Goal: Use online tool/utility: Use online tool/utility

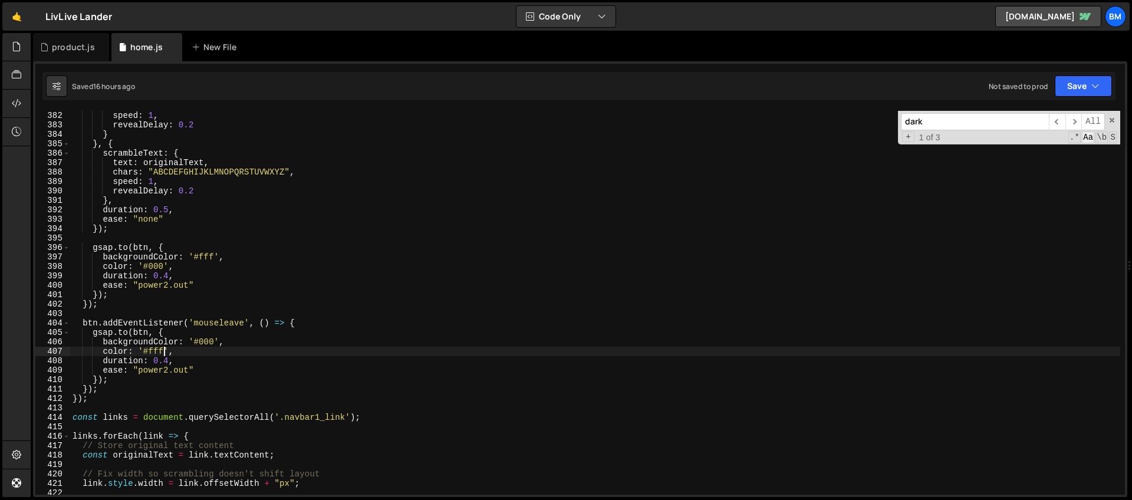
scroll to position [3594, 0]
click at [1112, 121] on span at bounding box center [1112, 120] width 8 height 8
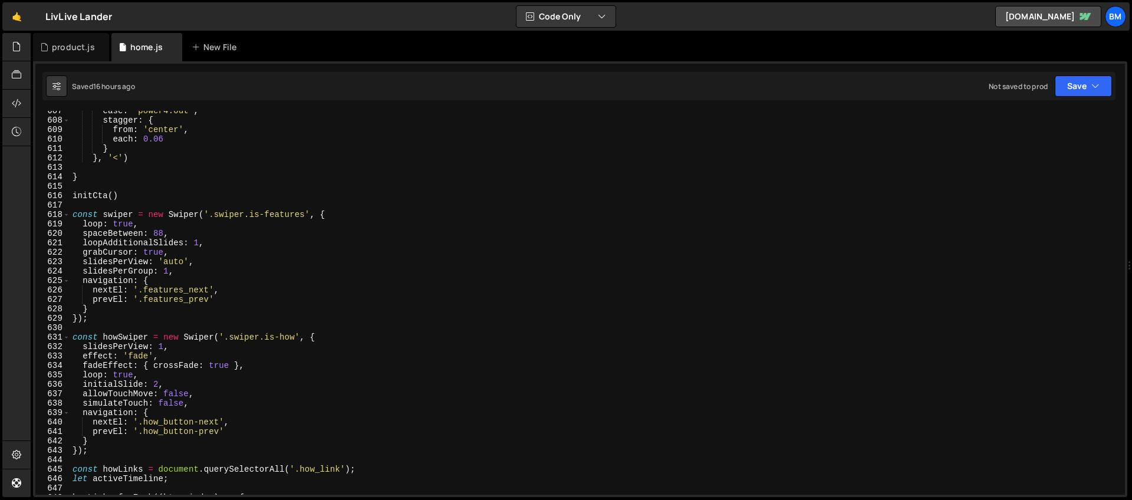
scroll to position [5721, 0]
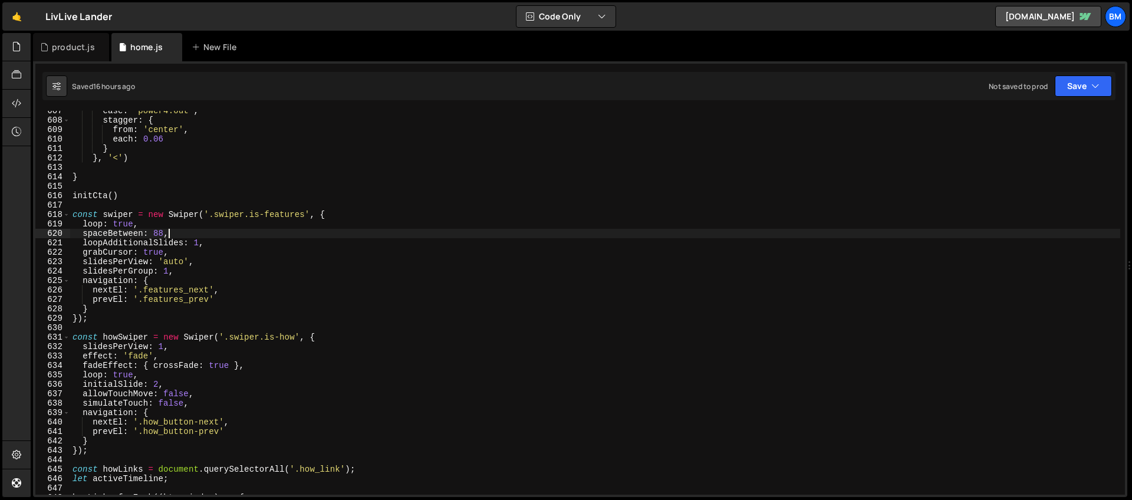
click at [268, 229] on div "ease : 'power4.out' , stagger : { from : 'center' , each : 0.06 } } , '<' ) } i…" at bounding box center [595, 307] width 1050 height 403
click at [209, 222] on div "ease : 'power4.out' , stagger : { from : 'center' , each : 0.06 } } , '<' ) } i…" at bounding box center [595, 307] width 1050 height 403
click at [351, 220] on div "ease : 'power4.out' , stagger : { from : 'center' , each : 0.06 } } , '<' ) } i…" at bounding box center [595, 307] width 1050 height 403
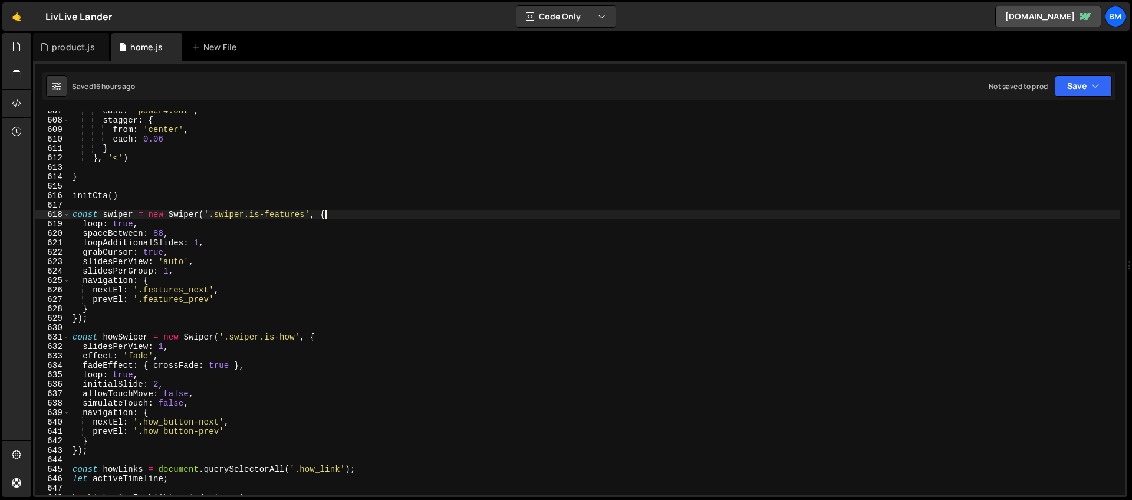
click at [349, 214] on div "ease : 'power4.out' , stagger : { from : 'center' , each : 0.06 } } , '<' ) } i…" at bounding box center [595, 307] width 1050 height 403
click at [166, 231] on div "ease : 'power4.out' , stagger : { from : 'center' , each : 0.06 } } , '<' ) } i…" at bounding box center [595, 307] width 1050 height 403
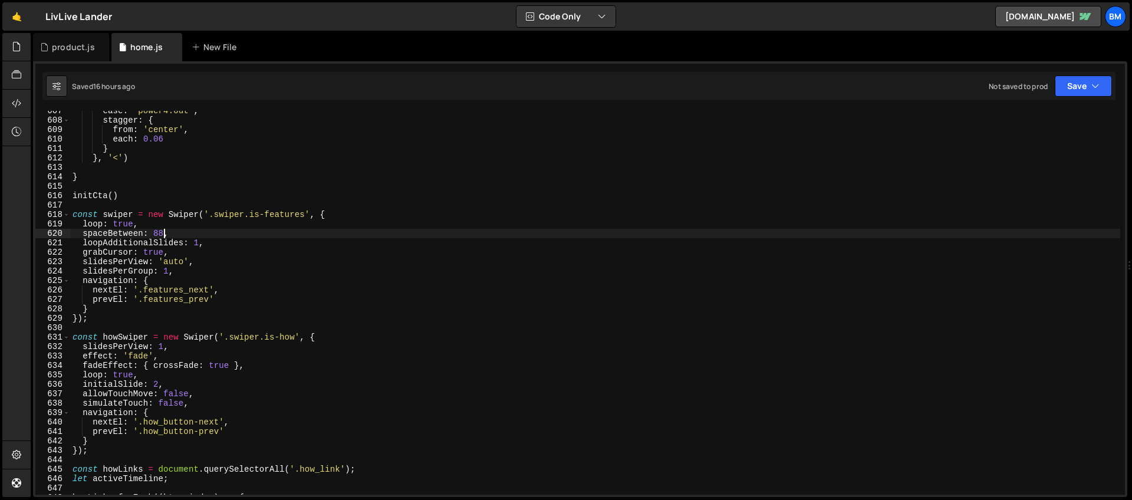
click at [292, 269] on div "ease : 'power4.out' , stagger : { from : 'center' , each : 0.06 } } , '<' ) } i…" at bounding box center [595, 307] width 1050 height 403
type textarea "slidesPerGroup: 1,"
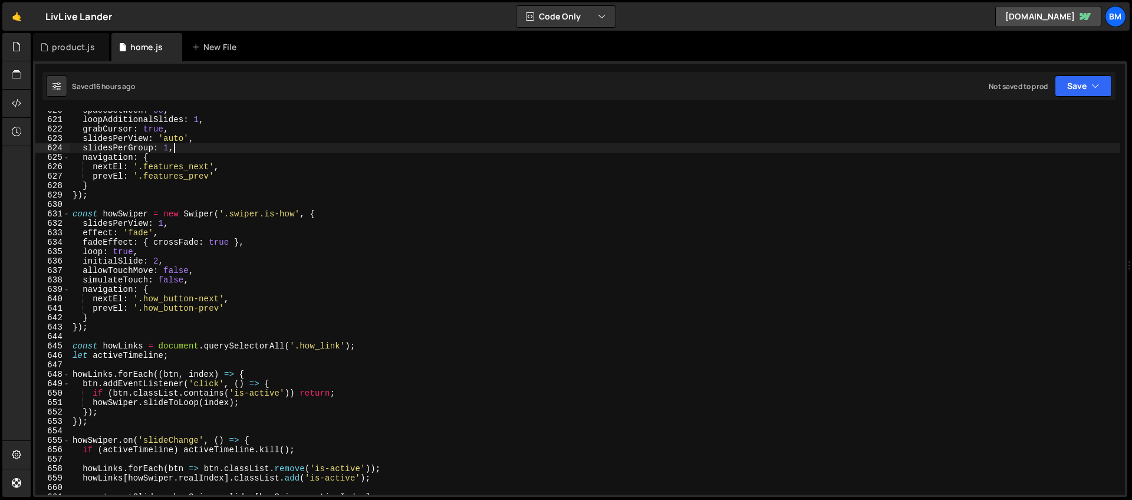
scroll to position [5979, 0]
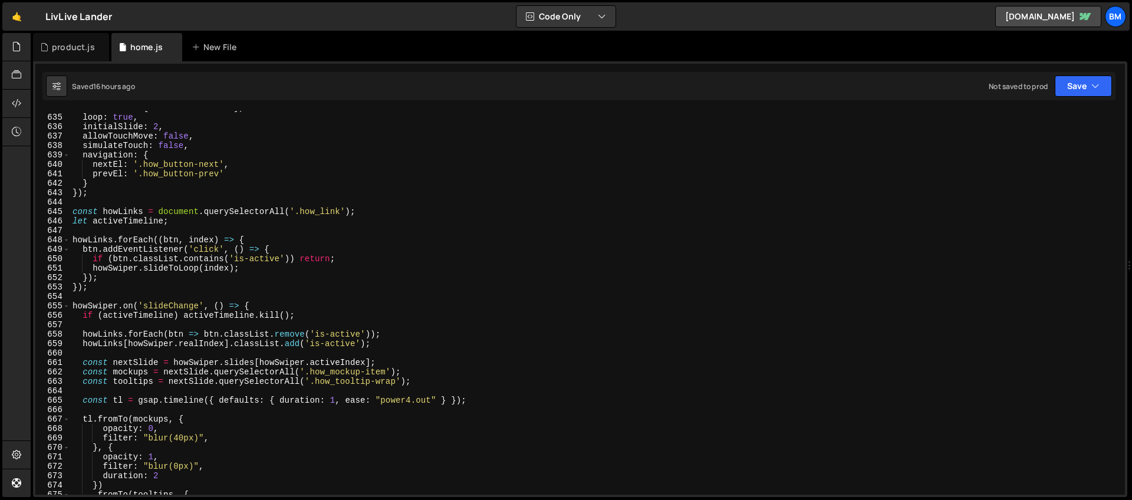
click at [343, 230] on div "fadeEffect : { crossFade : true } , loop : true , initialSlide : 2 , allowTouch…" at bounding box center [595, 304] width 1050 height 403
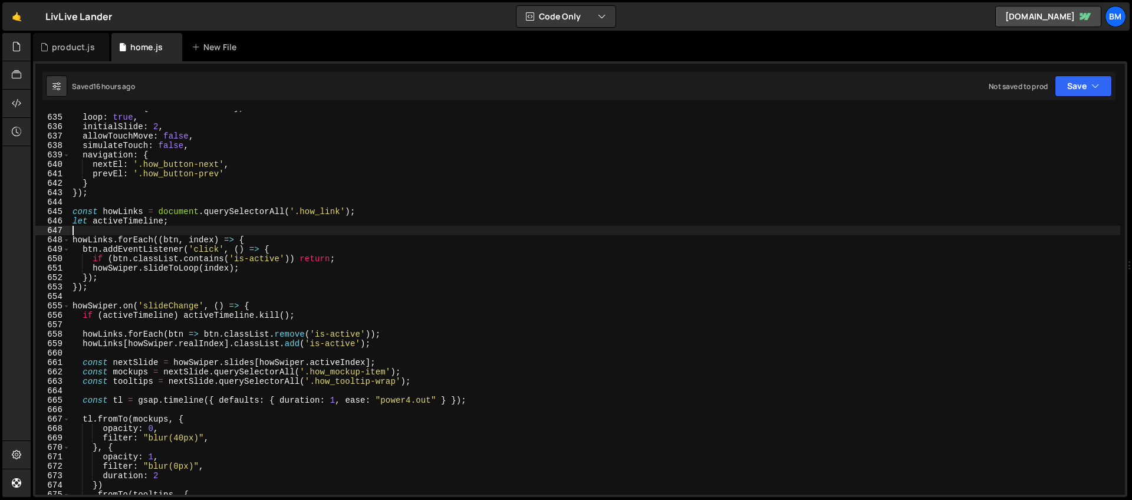
scroll to position [0, 0]
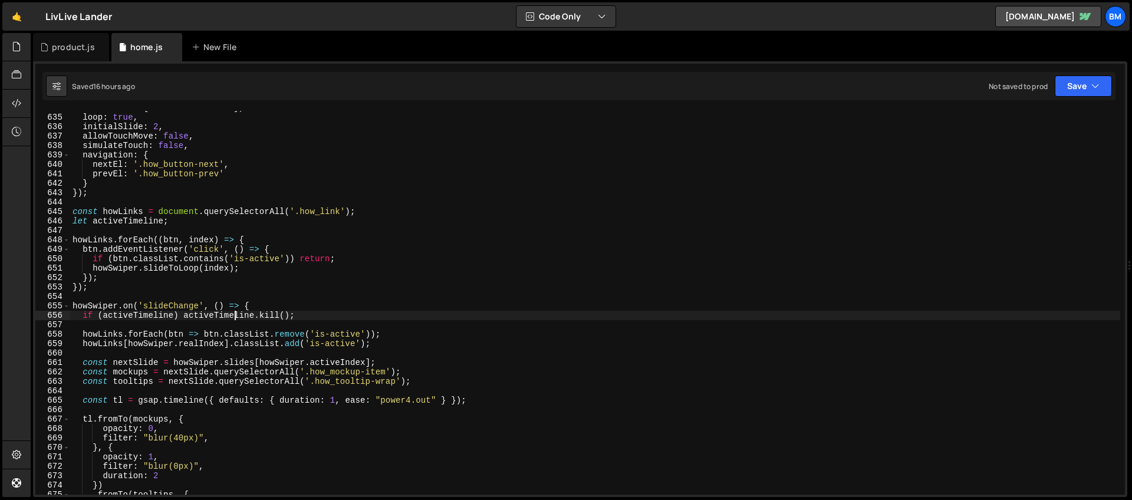
click at [235, 318] on div "fadeEffect : { crossFade : true } , loop : true , initialSlide : 2 , allowTouch…" at bounding box center [595, 304] width 1050 height 403
click at [267, 304] on div "fadeEffect : { crossFade : true } , loop : true , initialSlide : 2 , allowTouch…" at bounding box center [595, 304] width 1050 height 403
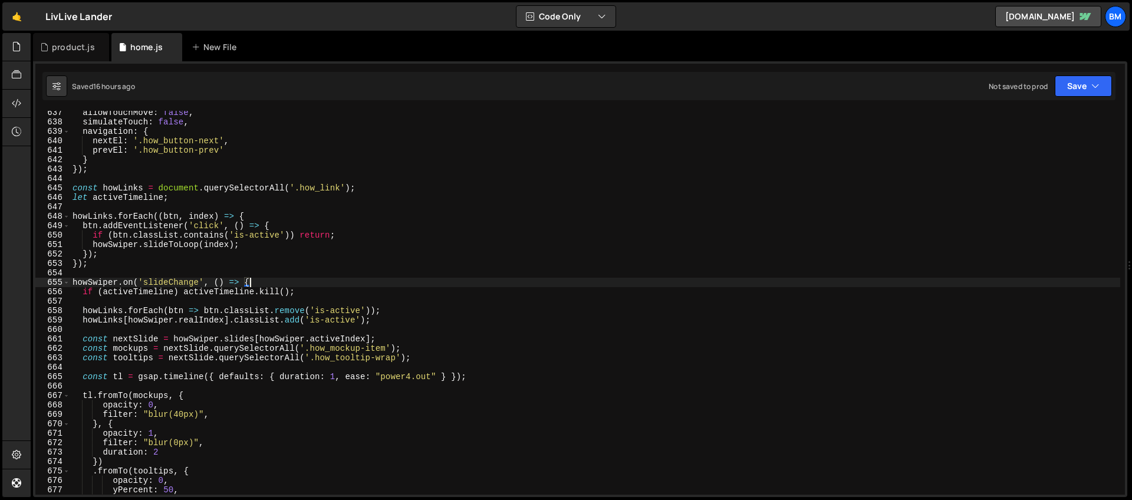
scroll to position [6002, 0]
click at [157, 291] on div "allowTouchMove : false , simulateTouch : false , navigation : { nextEl : '.how_…" at bounding box center [595, 309] width 1050 height 403
click at [263, 284] on div "allowTouchMove : false , simulateTouch : false , navigation : { nextEl : '.how_…" at bounding box center [595, 309] width 1050 height 403
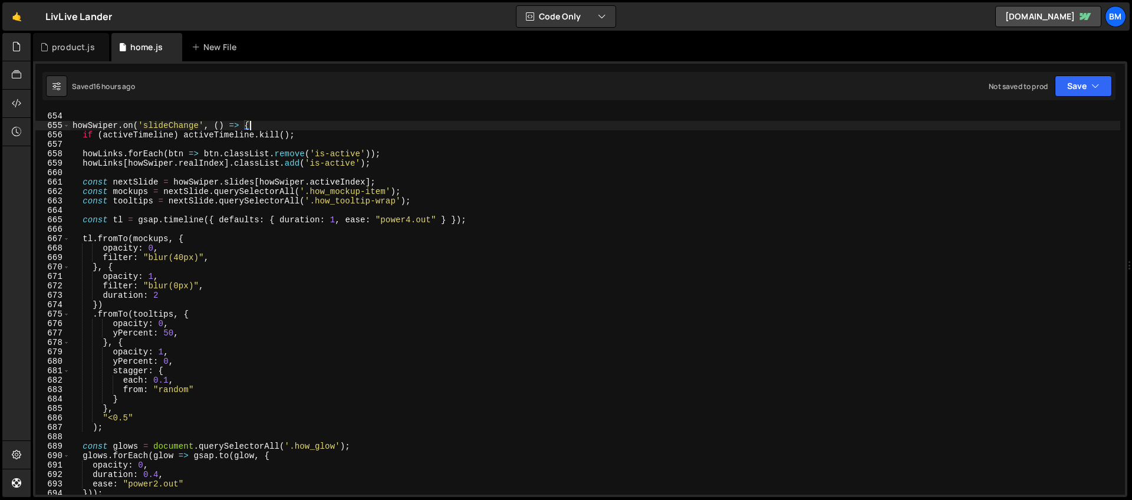
scroll to position [6145, 0]
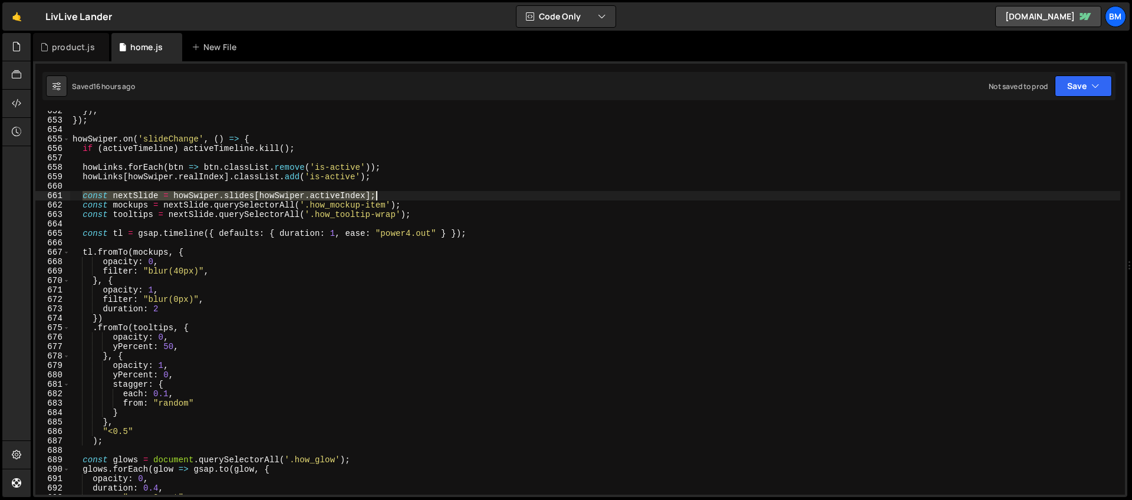
drag, startPoint x: 82, startPoint y: 195, endPoint x: 393, endPoint y: 191, distance: 310.7
click at [393, 191] on div "}) ; }) ; howSwiper . on ( 'slideChange' , ( ) => { if ( activeTimeline ) activ…" at bounding box center [595, 307] width 1050 height 403
type textarea "const nextSlide = howSwiper.slides[howSwiper.activeIndex];"
click at [79, 198] on div "}) ; }) ; howSwiper . on ( 'slideChange' , ( ) => { if ( activeTimeline ) activ…" at bounding box center [595, 307] width 1050 height 403
drag, startPoint x: 82, startPoint y: 197, endPoint x: 446, endPoint y: 196, distance: 363.7
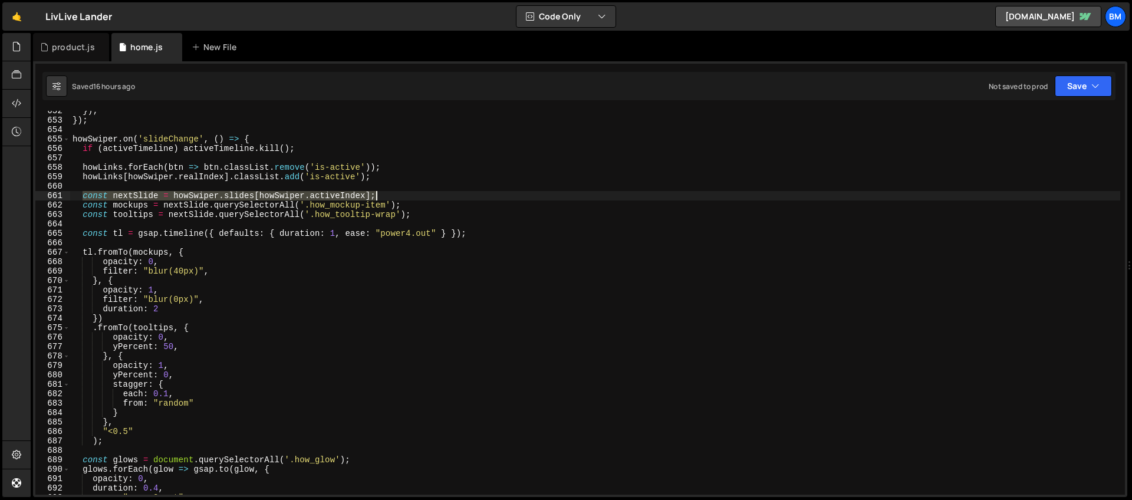
click at [446, 196] on div "}) ; }) ; howSwiper . on ( 'slideChange' , ( ) => { if ( activeTimeline ) activ…" at bounding box center [595, 307] width 1050 height 403
click at [384, 191] on div "}) ; }) ; howSwiper . on ( 'slideChange' , ( ) => { if ( activeTimeline ) activ…" at bounding box center [595, 303] width 1050 height 384
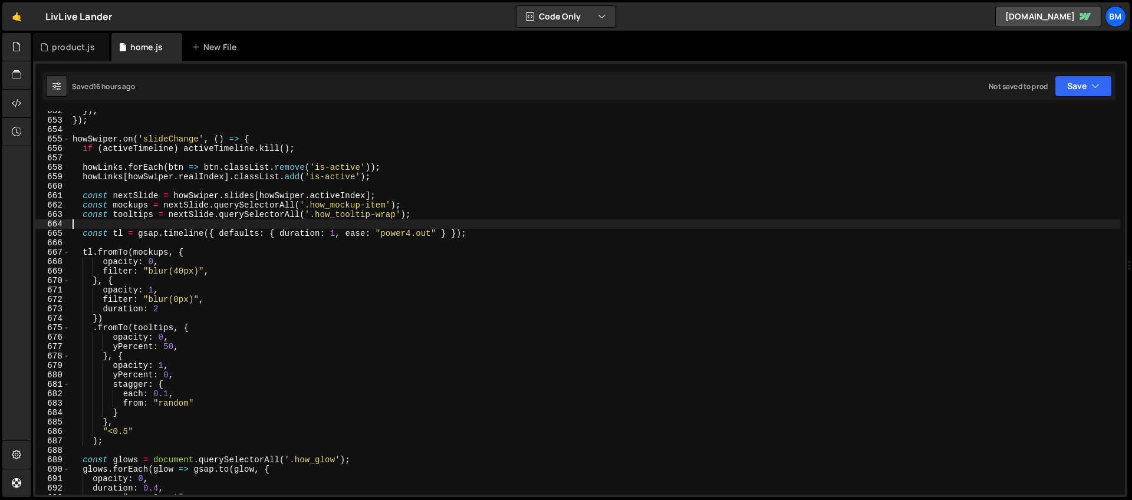
click at [431, 222] on div "}) ; }) ; howSwiper . on ( 'slideChange' , ( ) => { if ( activeTimeline ) activ…" at bounding box center [595, 307] width 1050 height 403
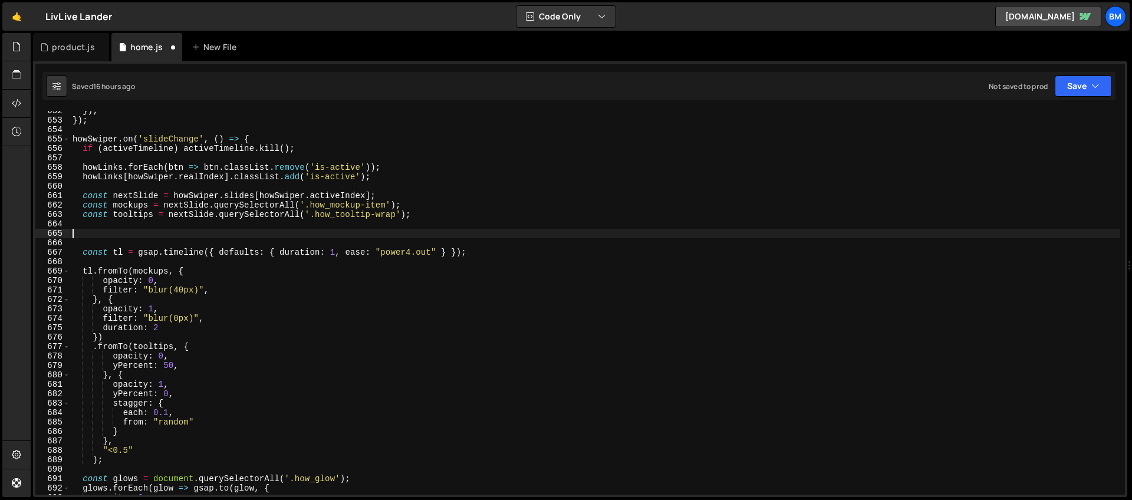
paste textarea "});"
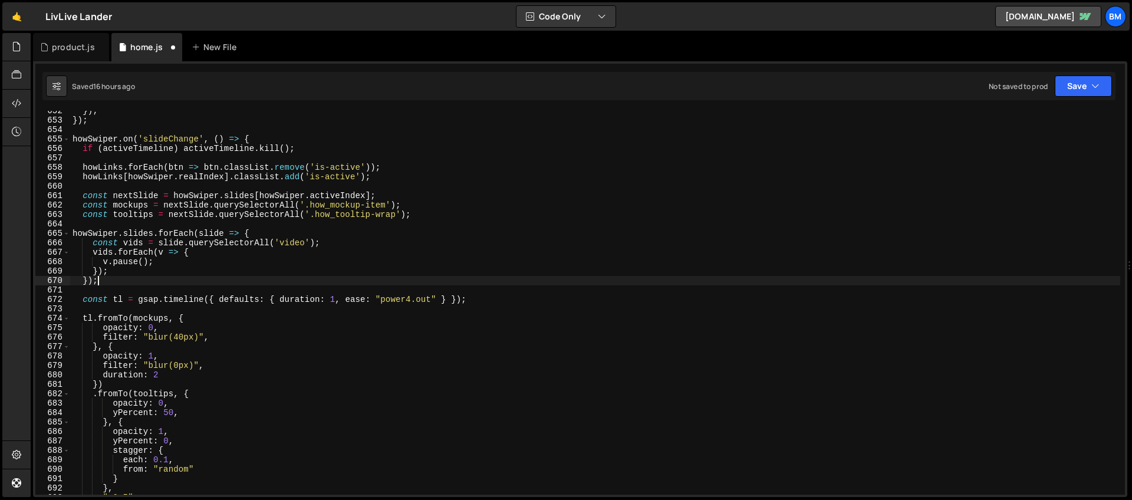
type textarea "});"
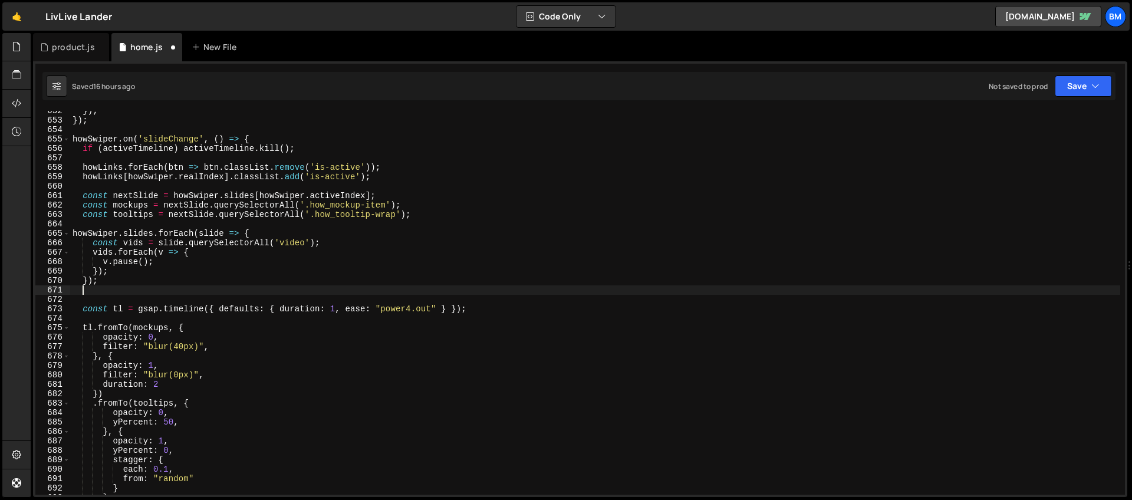
paste textarea "});"
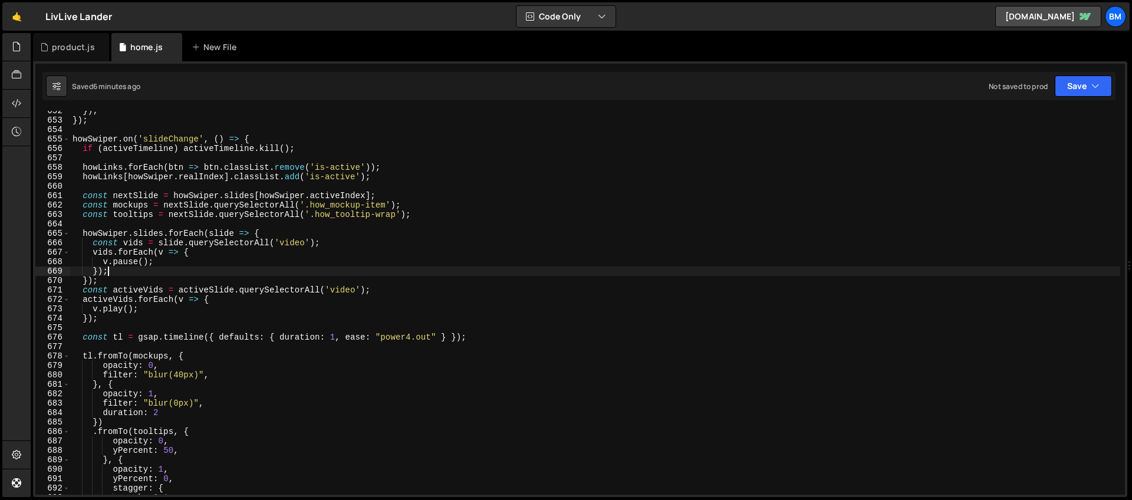
click at [166, 267] on div "}) ; }) ; howSwiper . on ( 'slideChange' , ( ) => { if ( activeTimeline ) activ…" at bounding box center [595, 307] width 1050 height 403
click at [180, 284] on div "}) ; }) ; howSwiper . on ( 'slideChange' , ( ) => { if ( activeTimeline ) activ…" at bounding box center [595, 307] width 1050 height 403
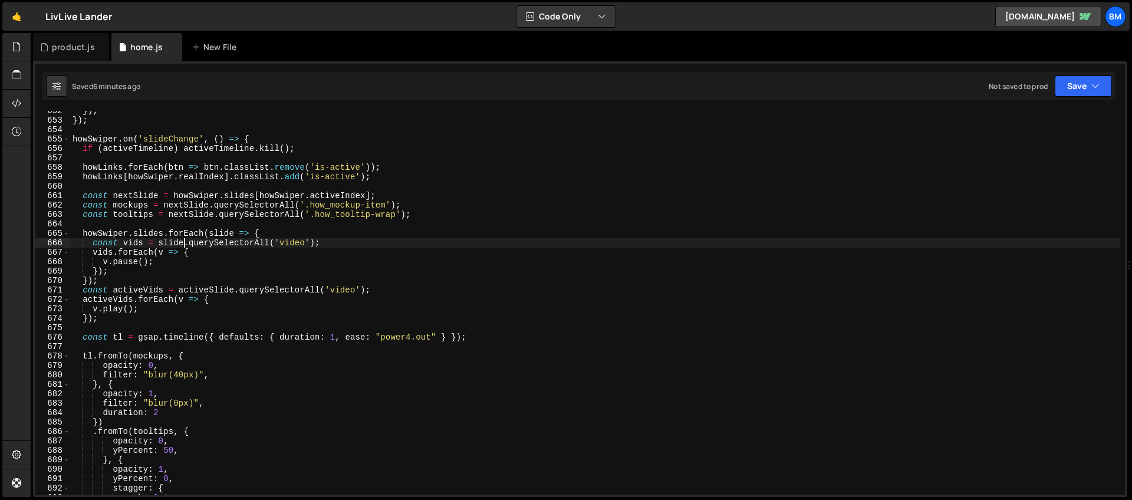
click at [183, 239] on div "}) ; }) ; howSwiper . on ( 'slideChange' , ( ) => { if ( activeTimeline ) activ…" at bounding box center [595, 307] width 1050 height 403
click at [220, 304] on div "}) ; }) ; howSwiper . on ( 'slideChange' , ( ) => { if ( activeTimeline ) activ…" at bounding box center [595, 307] width 1050 height 403
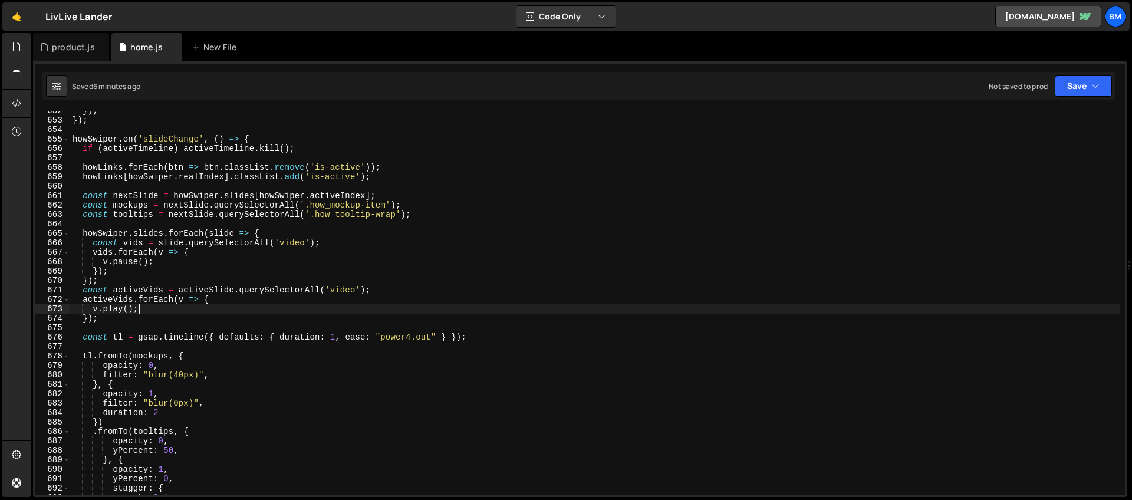
click at [246, 284] on div "}) ; }) ; howSwiper . on ( 'slideChange' , ( ) => { if ( activeTimeline ) activ…" at bounding box center [595, 307] width 1050 height 403
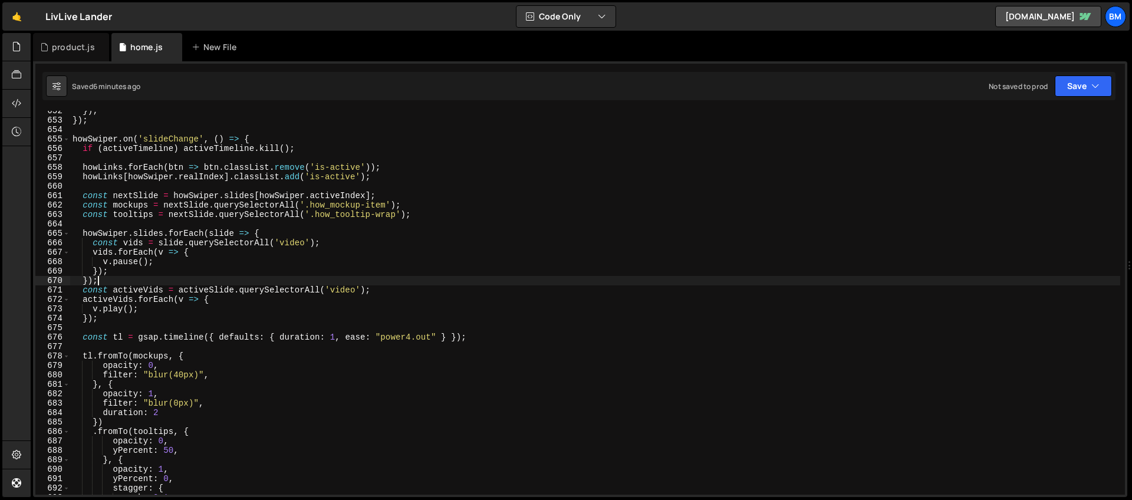
click at [212, 275] on div "}) ; }) ; howSwiper . on ( 'slideChange' , ( ) => { if ( activeTimeline ) activ…" at bounding box center [595, 307] width 1050 height 403
click at [216, 288] on div "}) ; }) ; howSwiper . on ( 'slideChange' , ( ) => { if ( activeTimeline ) activ…" at bounding box center [595, 307] width 1050 height 403
click at [209, 290] on div "}) ; }) ; howSwiper . on ( 'slideChange' , ( ) => { if ( activeTimeline ) activ…" at bounding box center [595, 307] width 1050 height 403
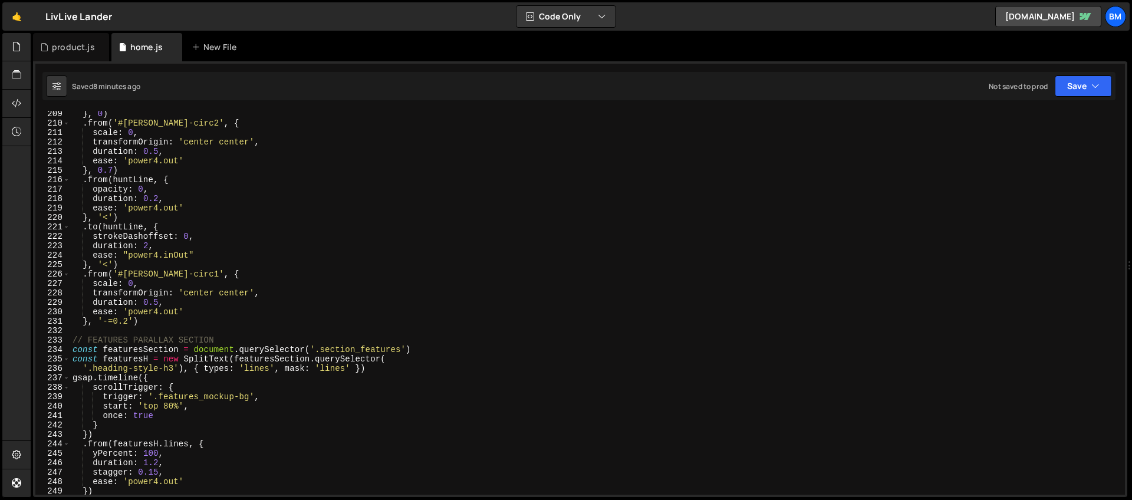
scroll to position [1964, 0]
click at [150, 323] on div "} , 0 ) . from ( '#[PERSON_NAME]-circ2' , { scale : 0 , transformOrigin : 'cent…" at bounding box center [595, 310] width 1050 height 403
click at [162, 323] on div "} , 0 ) . from ( '#[PERSON_NAME]-circ2' , { scale : 0 , transformOrigin : 'cent…" at bounding box center [595, 310] width 1050 height 403
click at [176, 314] on div "} , 0 ) . from ( '#[PERSON_NAME]-circ2' , { scale : 0 , transformOrigin : 'cent…" at bounding box center [595, 310] width 1050 height 403
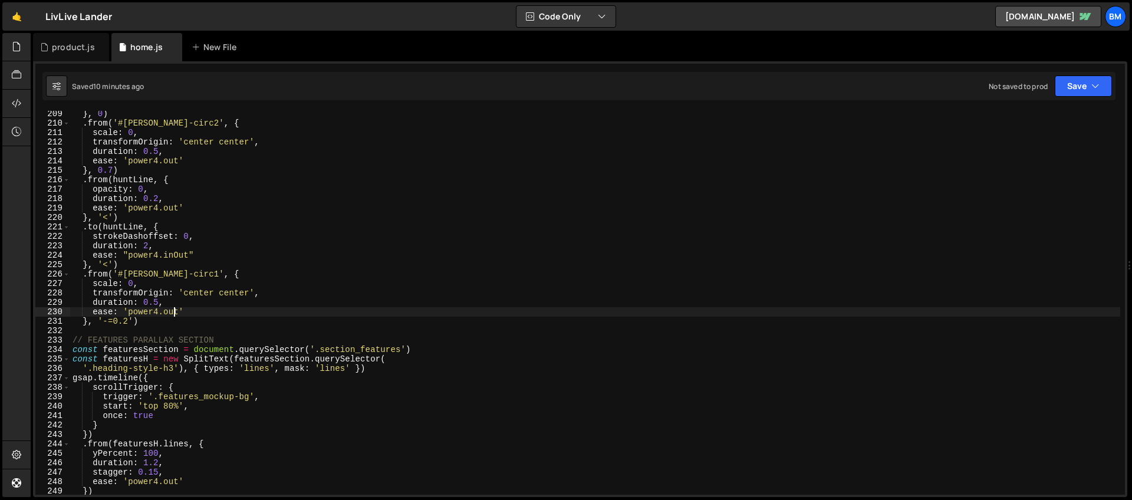
click at [160, 322] on div "} , 0 ) . from ( '#[PERSON_NAME]-circ2' , { scale : 0 , transformOrigin : 'cent…" at bounding box center [595, 310] width 1050 height 403
type textarea "}, '-=0.2')"
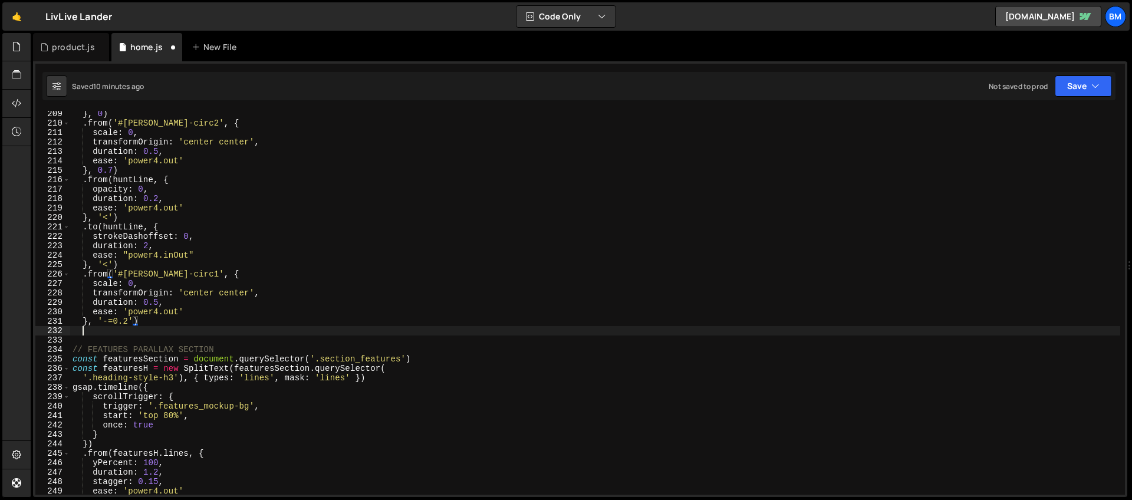
scroll to position [0, 0]
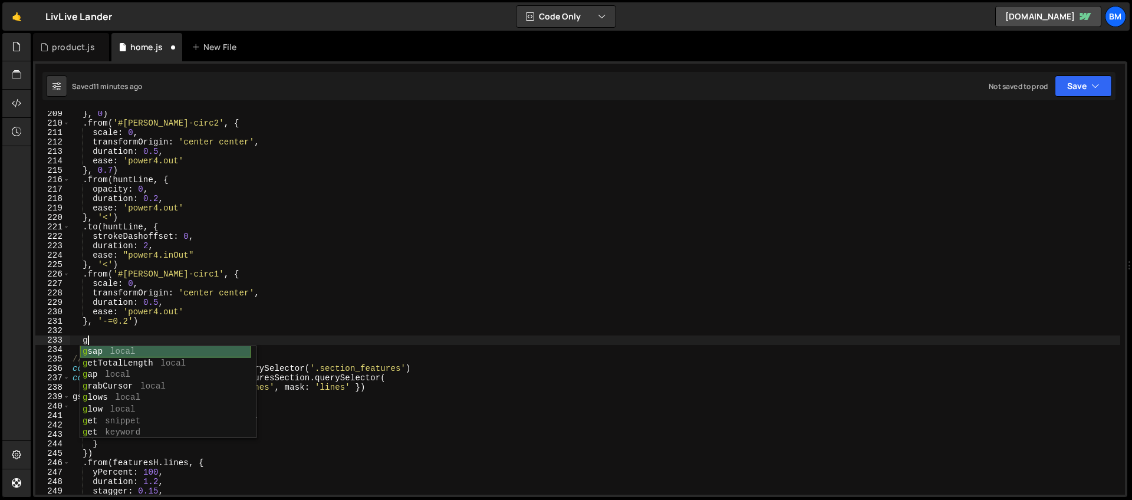
click at [106, 349] on div "g sap local g etTotalLength local g ap local g rabCursor local g lows local g l…" at bounding box center [165, 404] width 171 height 116
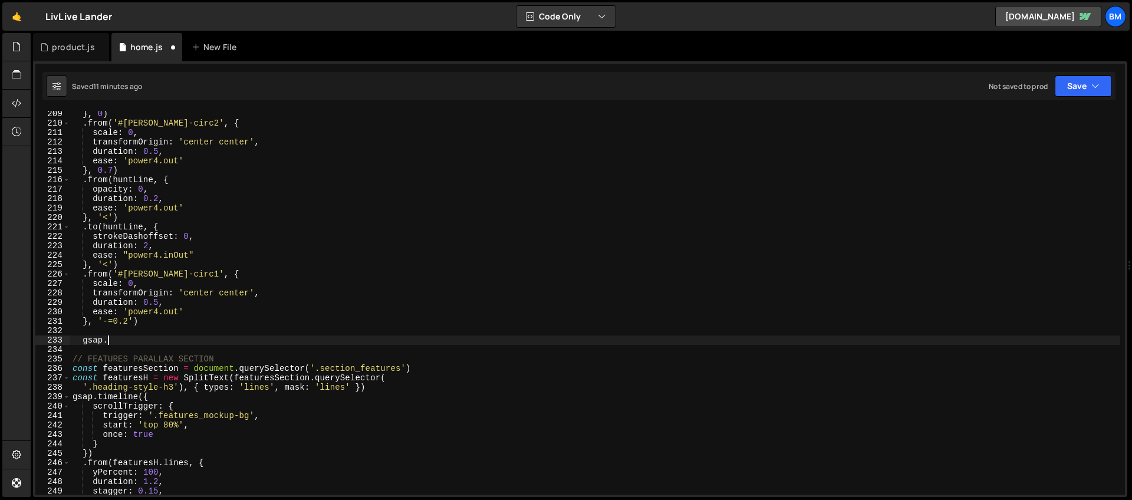
scroll to position [0, 2]
click at [180, 343] on div "} , 0 ) . from ( '#[PERSON_NAME]-circ2' , { scale : 0 , transformOrigin : 'cent…" at bounding box center [595, 310] width 1050 height 403
click at [118, 340] on div "} , 0 ) . from ( '#[PERSON_NAME]-circ2' , { scale : 0 , transformOrigin : 'cent…" at bounding box center [595, 310] width 1050 height 403
type textarea "gsap.timeline({)"
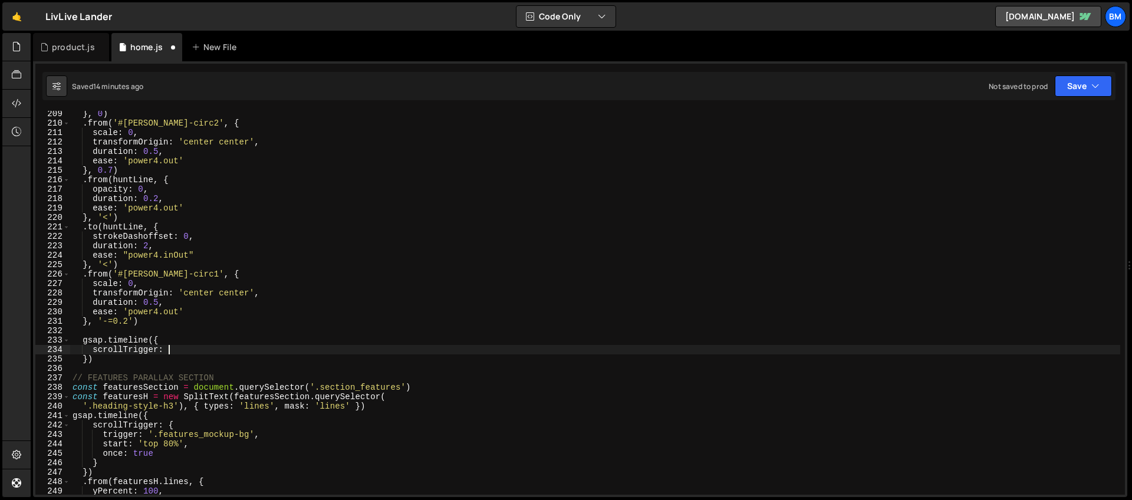
type textarea "scrollTrigger: {"
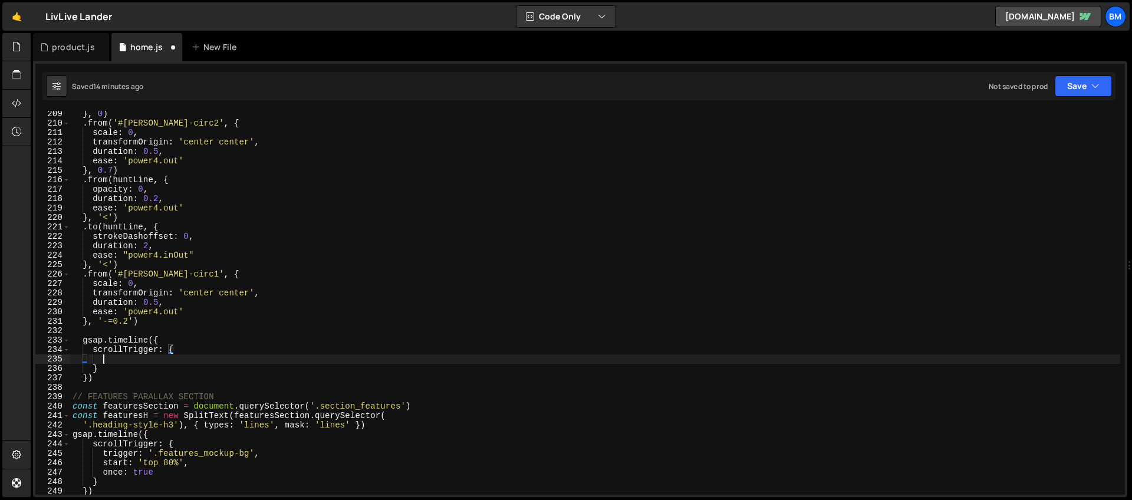
scroll to position [0, 2]
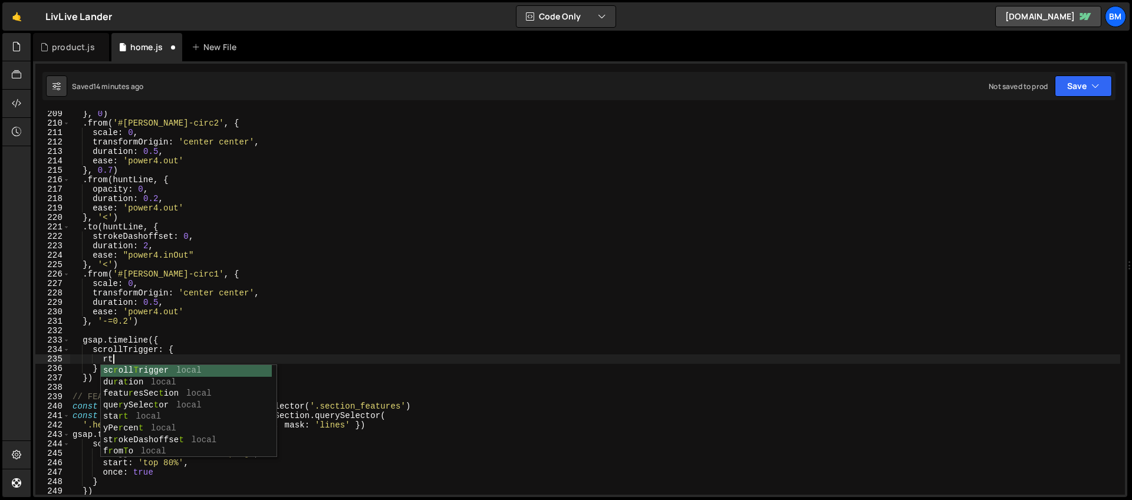
type textarea "r"
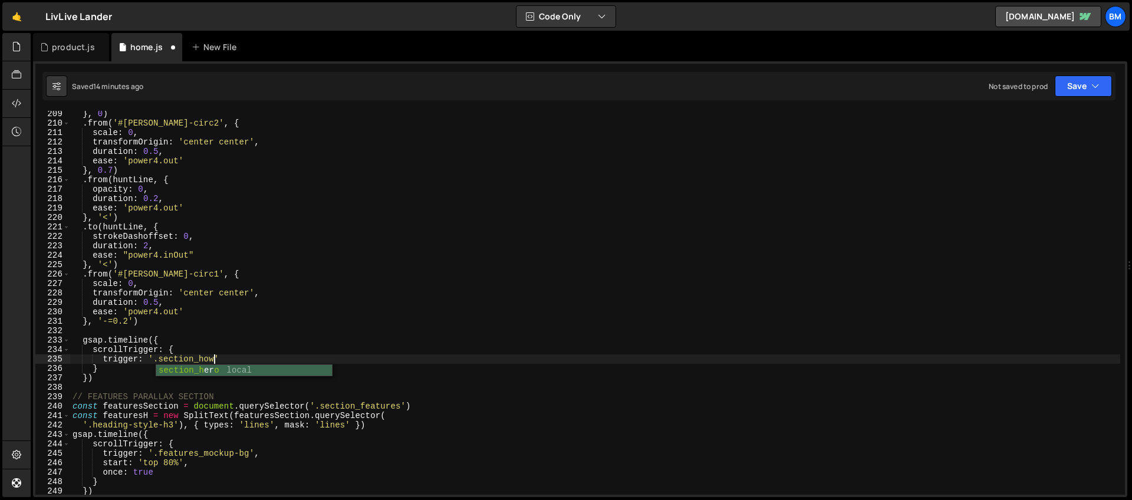
scroll to position [0, 9]
type textarea "trigger: '.section_how',"
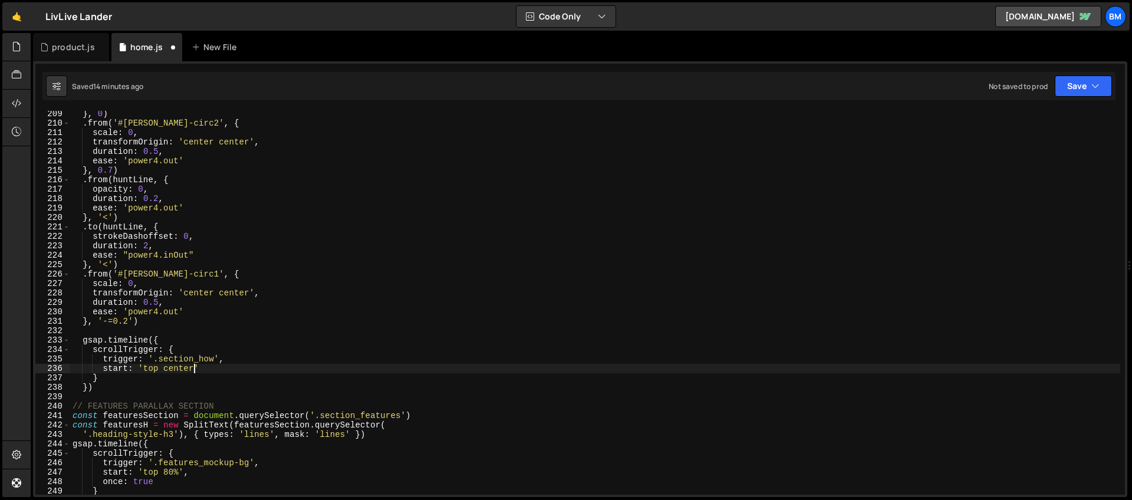
scroll to position [0, 8]
type textarea "start: 'top center','"
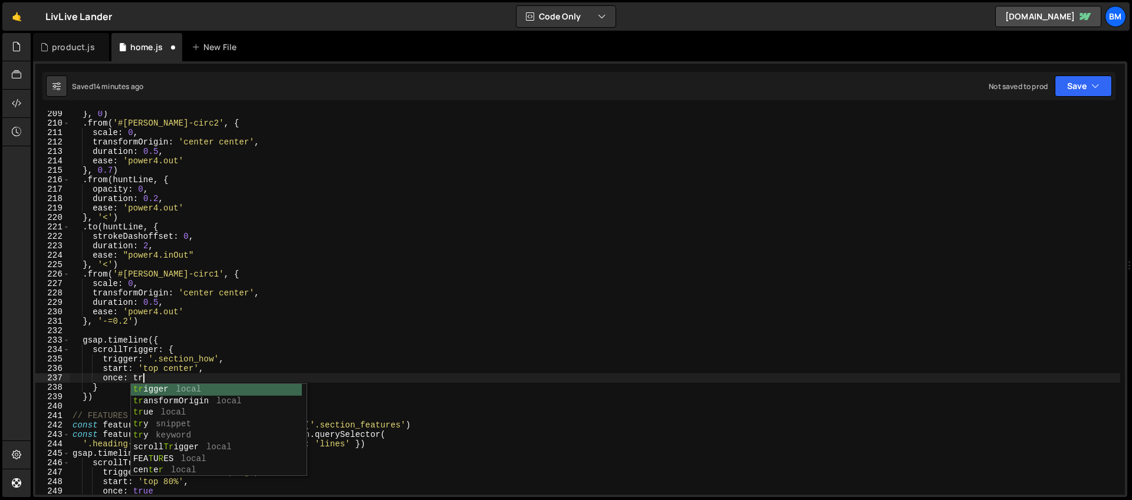
scroll to position [0, 5]
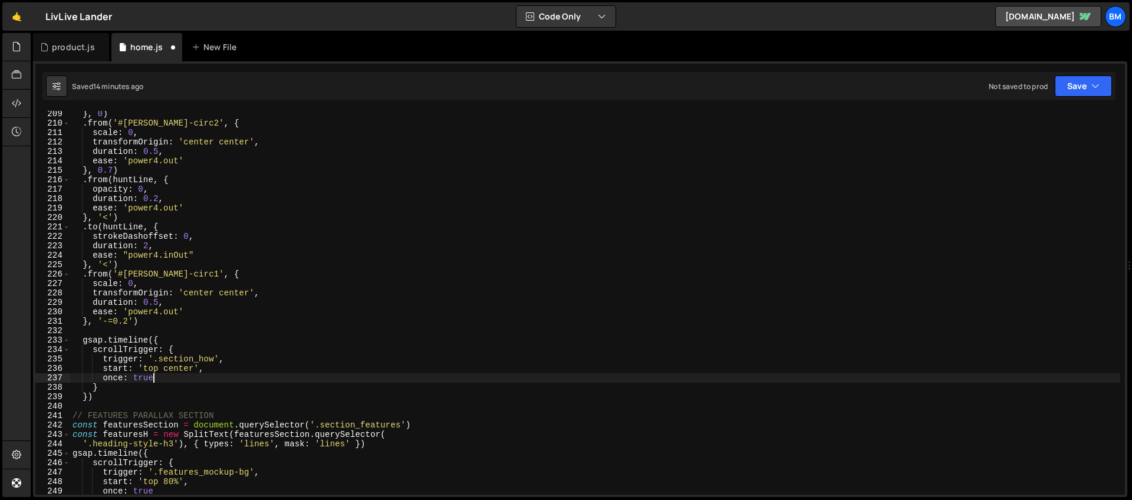
click at [94, 396] on div "} , 0 ) . from ( '#[PERSON_NAME]-circ2' , { scale : 0 , transformOrigin : 'cent…" at bounding box center [595, 310] width 1050 height 403
type textarea "})"
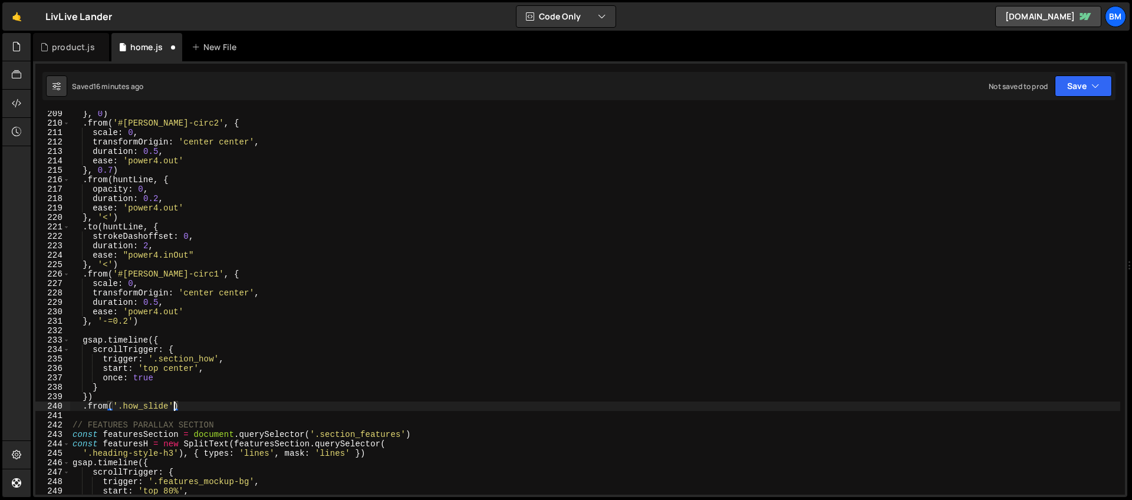
scroll to position [0, 7]
type textarea ".from('.how_slide', {)"
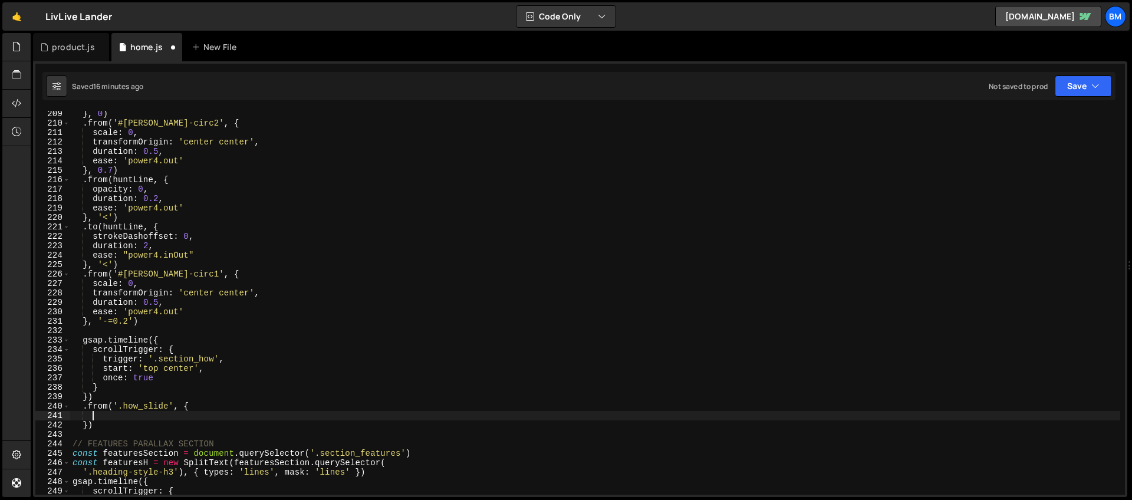
type textarea "p"
type textarea "opacity: 0,"
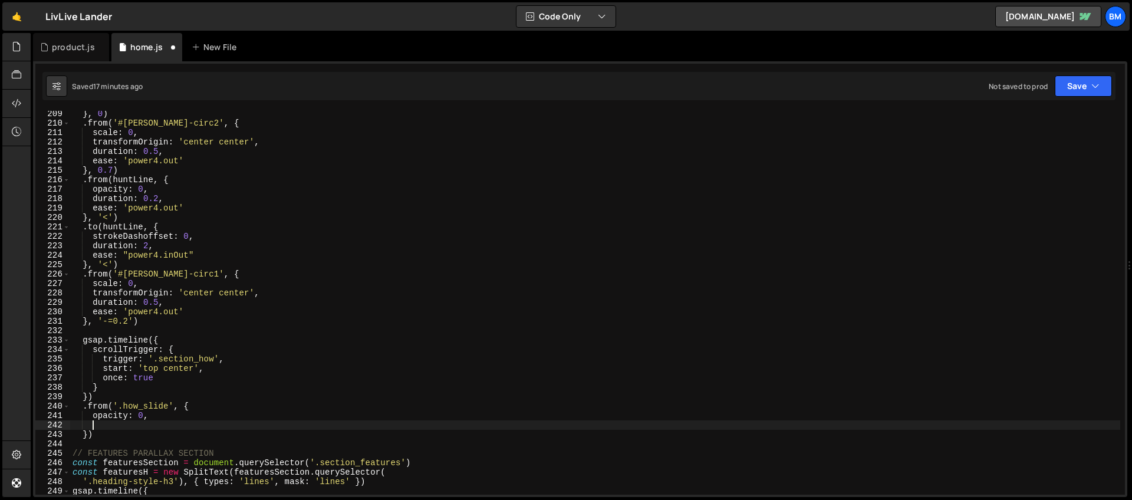
scroll to position [0, 1]
type textarea "duration: 1,"
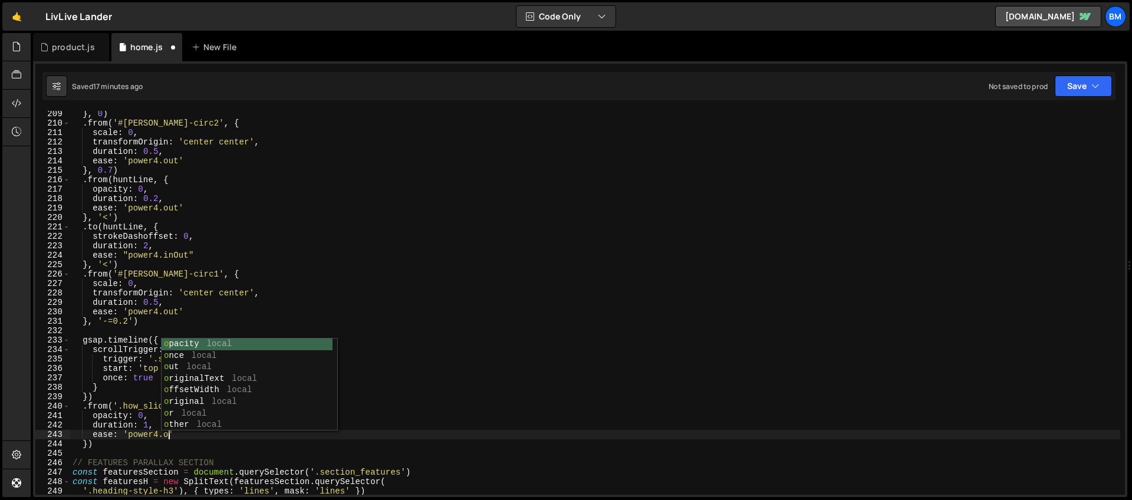
scroll to position [0, 6]
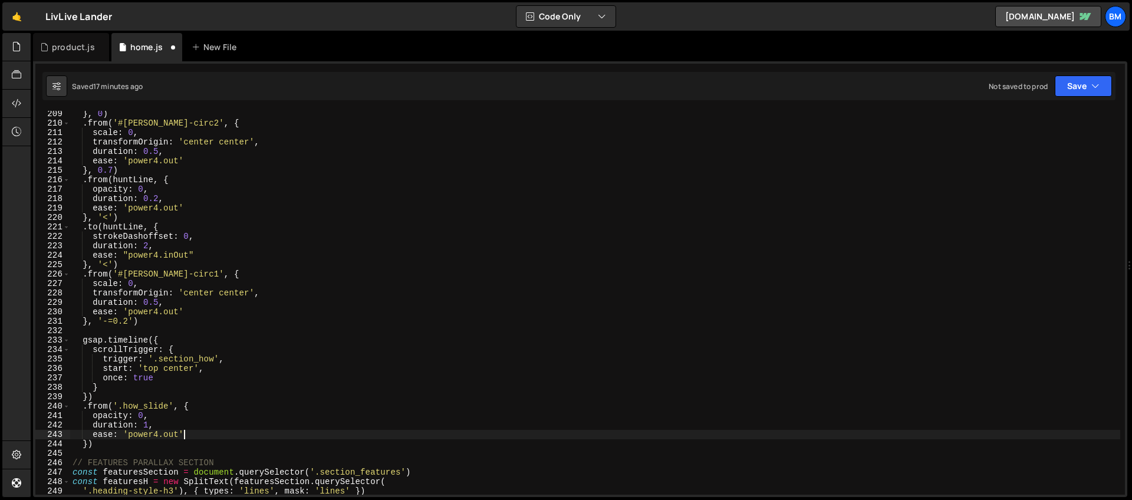
type textarea "ease: 'power4.out','"
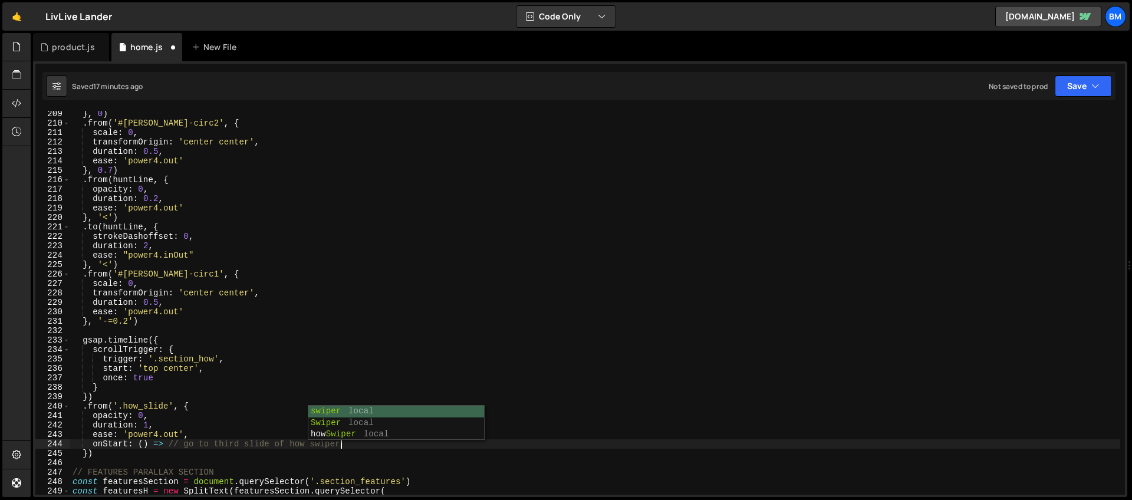
scroll to position [0, 18]
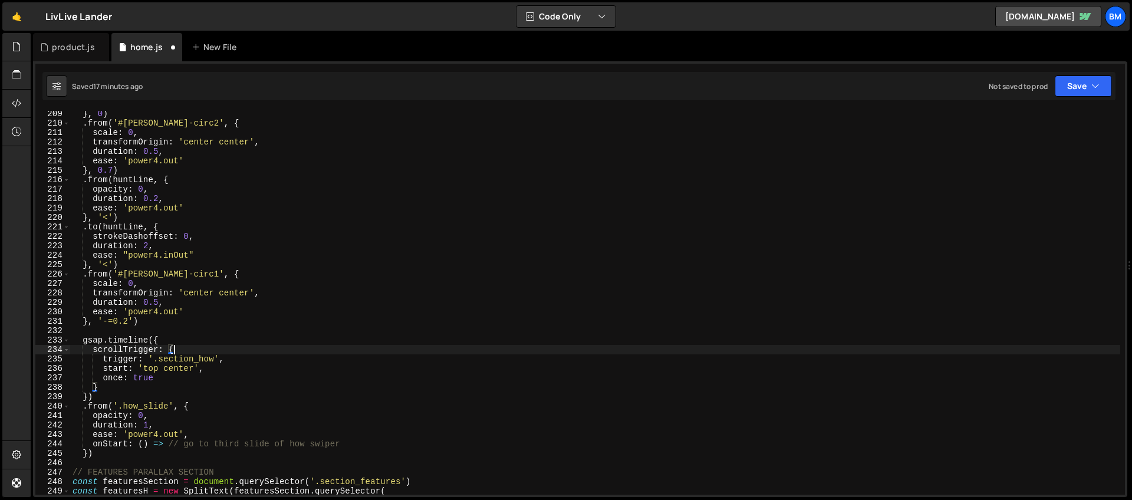
click at [267, 346] on div "} , 0 ) . from ( '#[PERSON_NAME]-circ2' , { scale : 0 , transformOrigin : 'cent…" at bounding box center [595, 310] width 1050 height 403
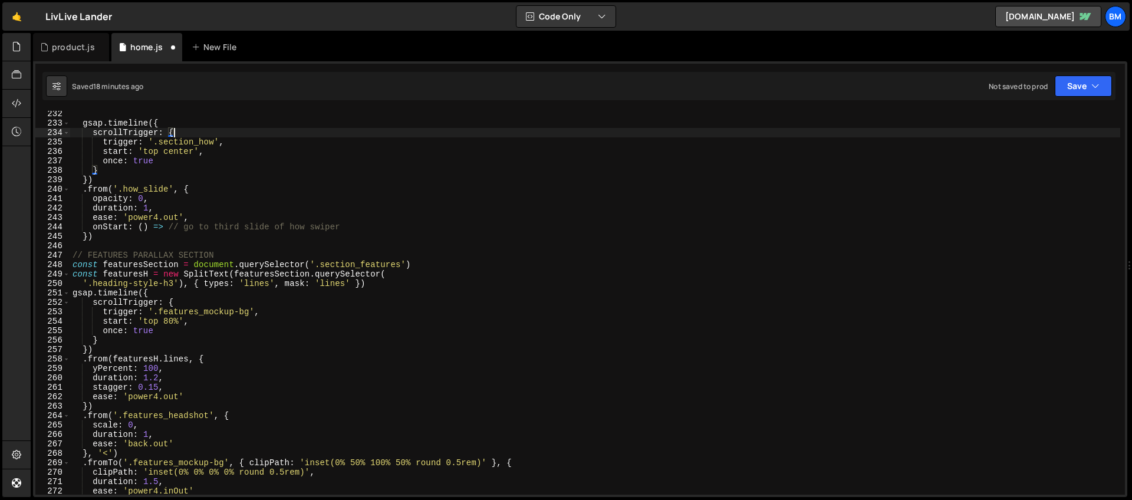
scroll to position [2138, 0]
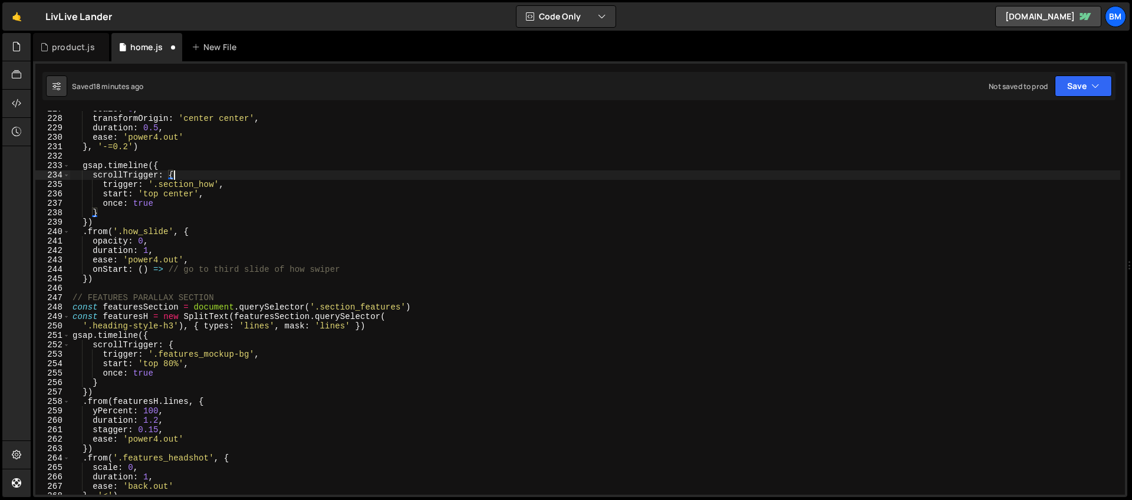
click at [98, 281] on div "scale : 0 , transformOrigin : 'center center' , duration : 0.5 , ease : 'power4…" at bounding box center [595, 305] width 1050 height 403
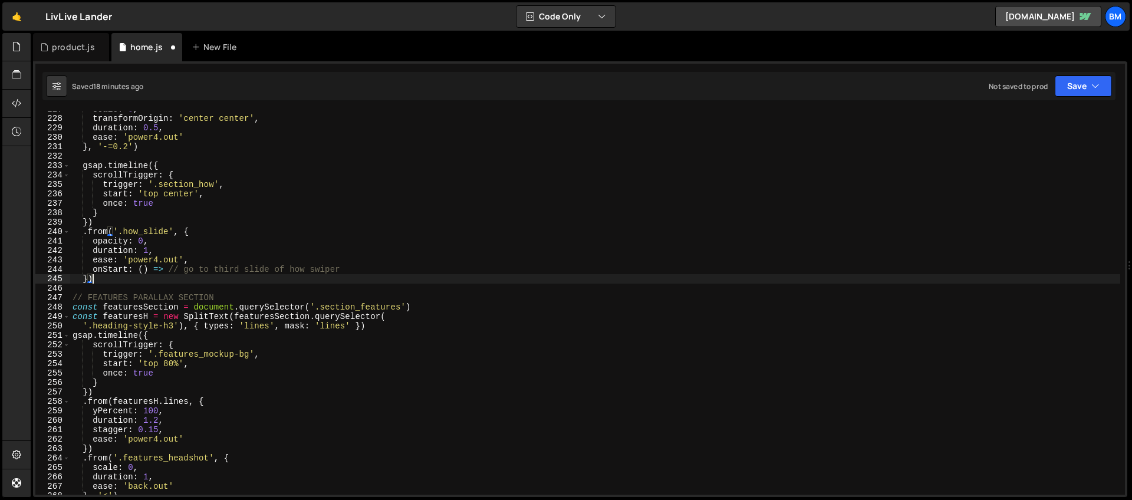
scroll to position [0, 1]
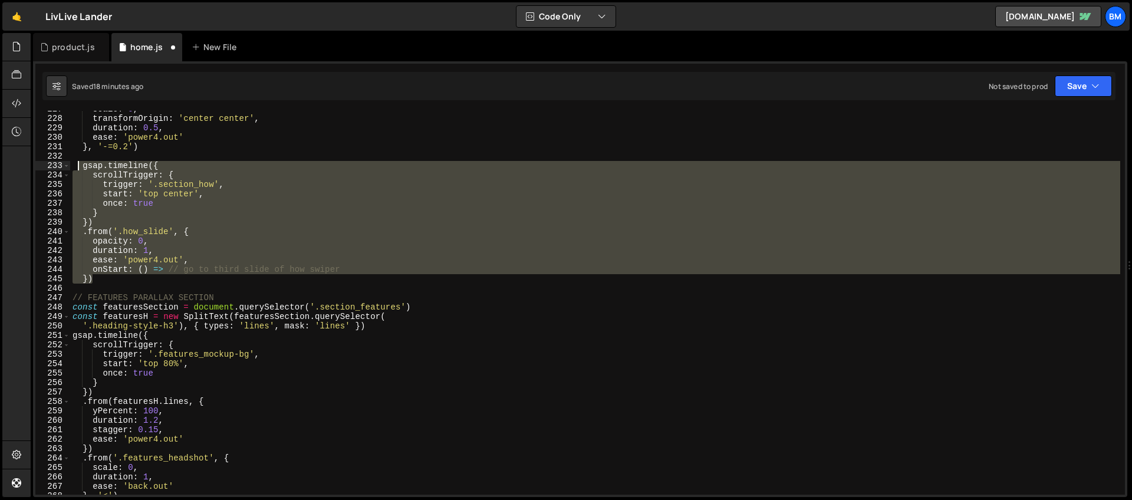
drag, startPoint x: 112, startPoint y: 279, endPoint x: 77, endPoint y: 169, distance: 115.6
click at [77, 169] on div "scale : 0 , transformOrigin : 'center center' , duration : 0.5 , ease : 'power4…" at bounding box center [595, 305] width 1050 height 403
type textarea "gsap.timeline({ scrollTrigger: {"
paste textarea
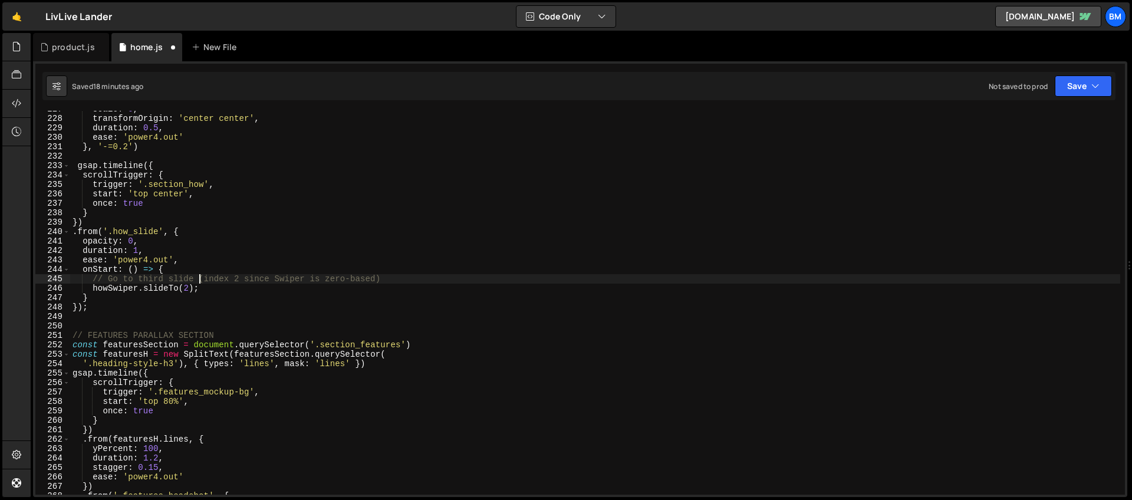
click at [200, 280] on div "scale : 0 , transformOrigin : 'center center' , duration : 0.5 , ease : 'power4…" at bounding box center [595, 305] width 1050 height 403
click at [386, 277] on div "scale : 0 , transformOrigin : 'center center' , duration : 0.5 , ease : 'power4…" at bounding box center [595, 305] width 1050 height 403
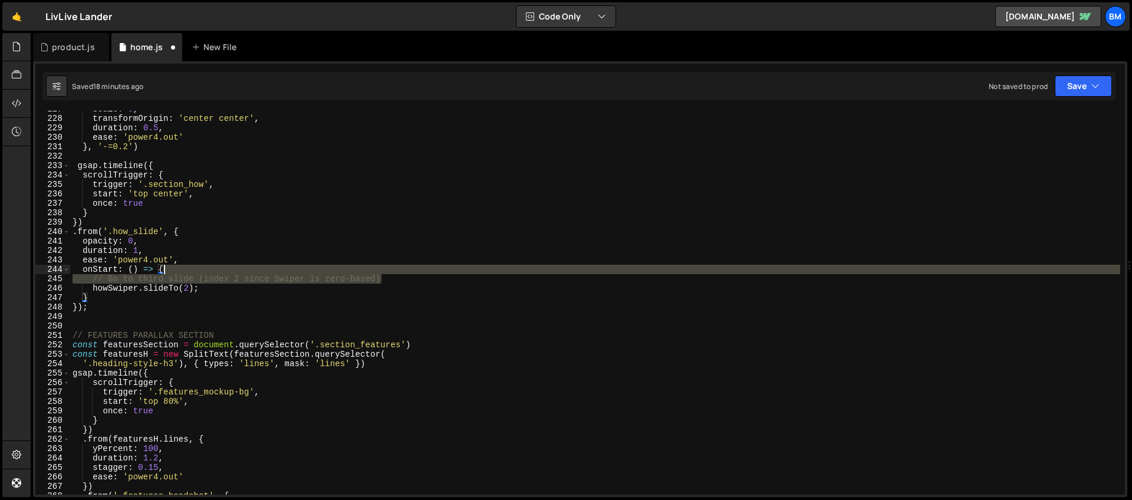
drag, startPoint x: 388, startPoint y: 276, endPoint x: 384, endPoint y: 270, distance: 7.7
click at [384, 270] on div "scale : 0 , transformOrigin : 'center center' , duration : 0.5 , ease : 'power4…" at bounding box center [595, 305] width 1050 height 403
click at [235, 275] on div "scale : 0 , transformOrigin : 'center center' , duration : 0.5 , ease : 'power4…" at bounding box center [595, 303] width 1050 height 384
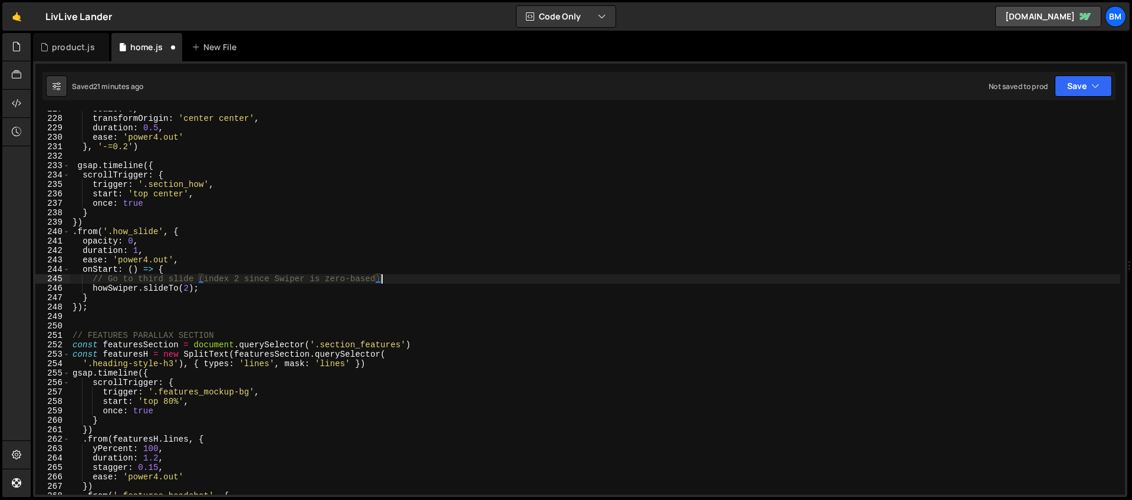
click at [393, 272] on div "scale : 0 , transformOrigin : 'center center' , duration : 0.5 , ease : 'power4…" at bounding box center [595, 305] width 1050 height 403
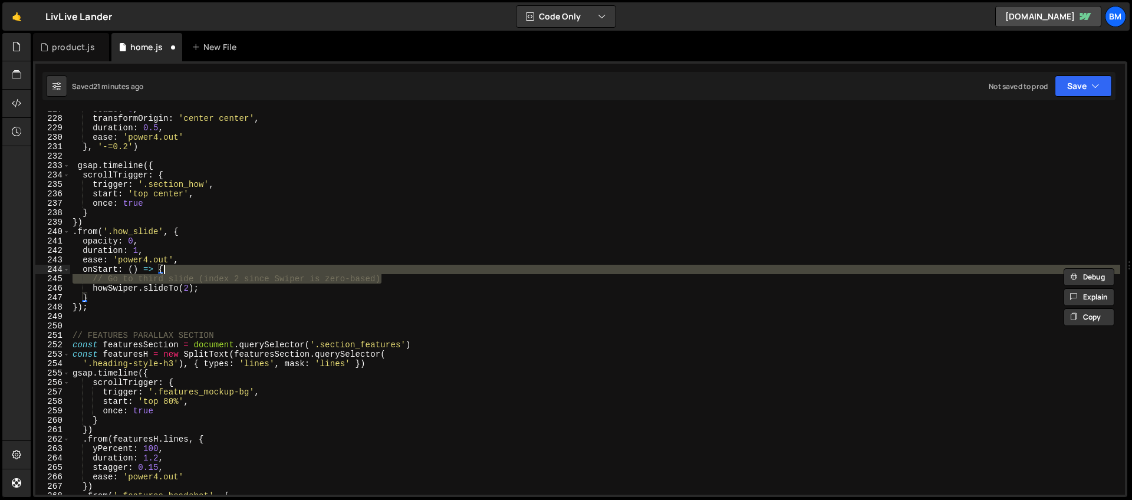
click at [298, 283] on div "scale : 0 , transformOrigin : 'center center' , duration : 0.5 , ease : 'power4…" at bounding box center [595, 303] width 1050 height 384
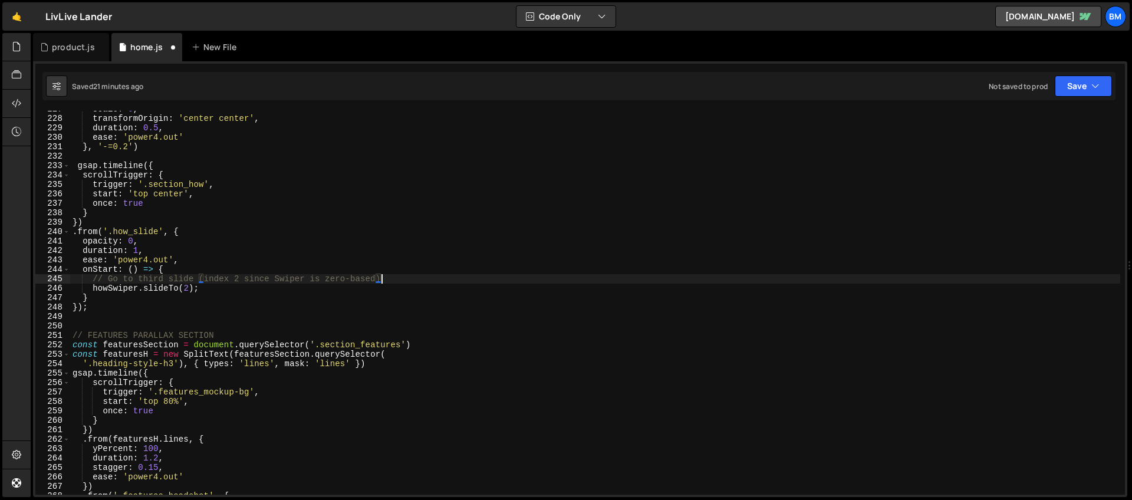
click at [389, 279] on div "scale : 0 , transformOrigin : 'center center' , duration : 0.5 , ease : 'power4…" at bounding box center [595, 305] width 1050 height 403
click at [368, 279] on div "scale : 0 , transformOrigin : 'center center' , duration : 0.5 , ease : 'power4…" at bounding box center [595, 305] width 1050 height 403
click at [353, 276] on div "scale : 0 , transformOrigin : 'center center' , duration : 0.5 , ease : 'power4…" at bounding box center [595, 305] width 1050 height 403
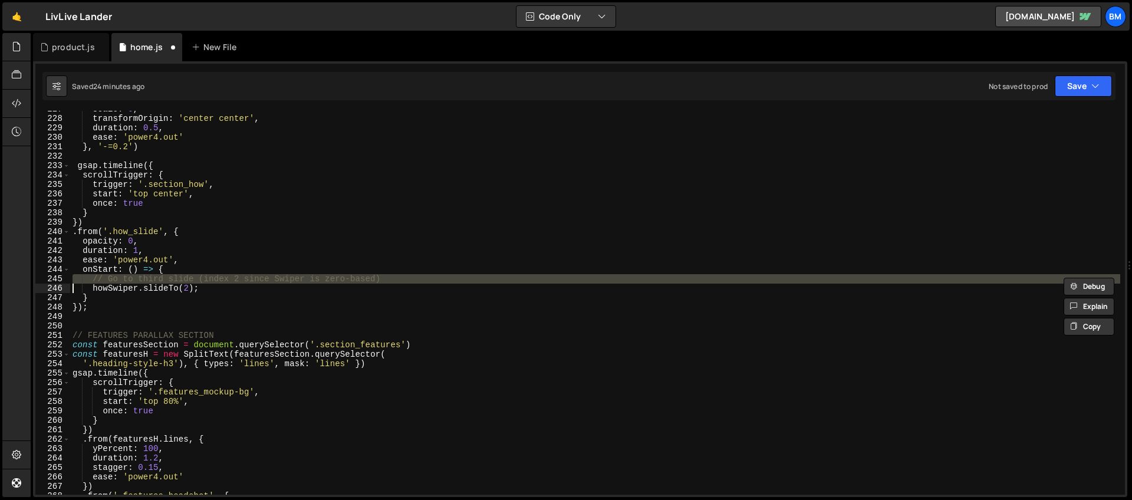
click at [280, 281] on div "scale : 0 , transformOrigin : 'center center' , duration : 0.5 , ease : 'power4…" at bounding box center [595, 303] width 1050 height 384
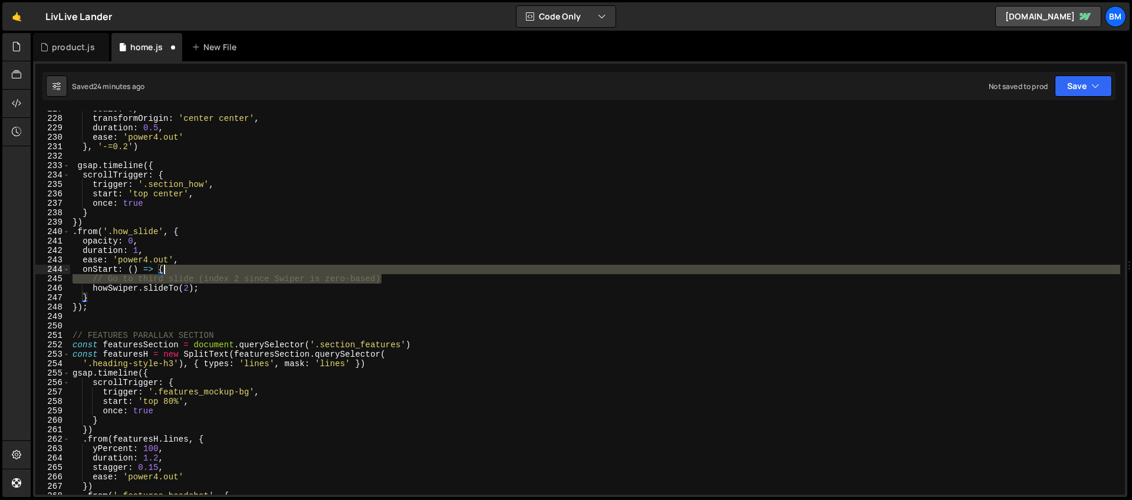
drag, startPoint x: 419, startPoint y: 276, endPoint x: 414, endPoint y: 270, distance: 7.9
click at [414, 270] on div "scale : 0 , transformOrigin : 'center center' , duration : 0.5 , ease : 'power4…" at bounding box center [595, 305] width 1050 height 403
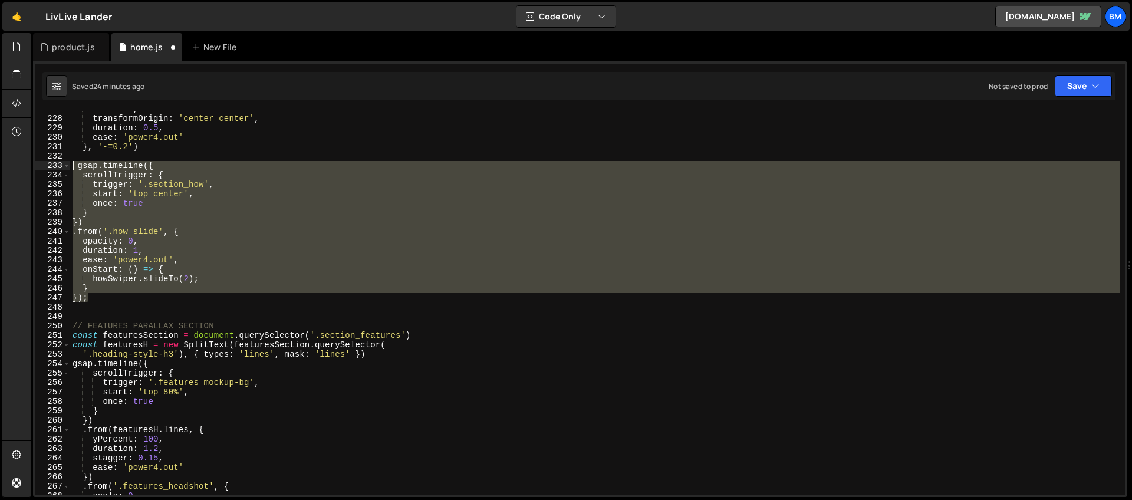
drag, startPoint x: 95, startPoint y: 301, endPoint x: 45, endPoint y: 166, distance: 144.0
click at [45, 166] on div "onStart: () => { 227 228 229 230 231 232 233 234 235 236 237 238 239 240 241 24…" at bounding box center [579, 303] width 1089 height 384
click at [285, 212] on div "scale : 0 , transformOrigin : 'center center' , duration : 0.5 , ease : 'power4…" at bounding box center [595, 303] width 1050 height 384
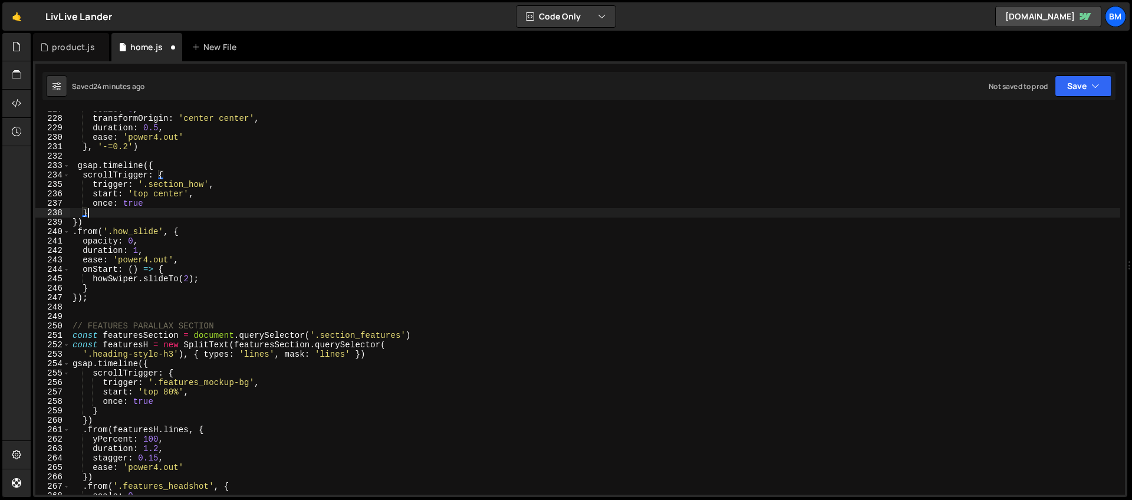
click at [235, 172] on div "scale : 0 , transformOrigin : 'center center' , duration : 0.5 , ease : 'power4…" at bounding box center [595, 305] width 1050 height 403
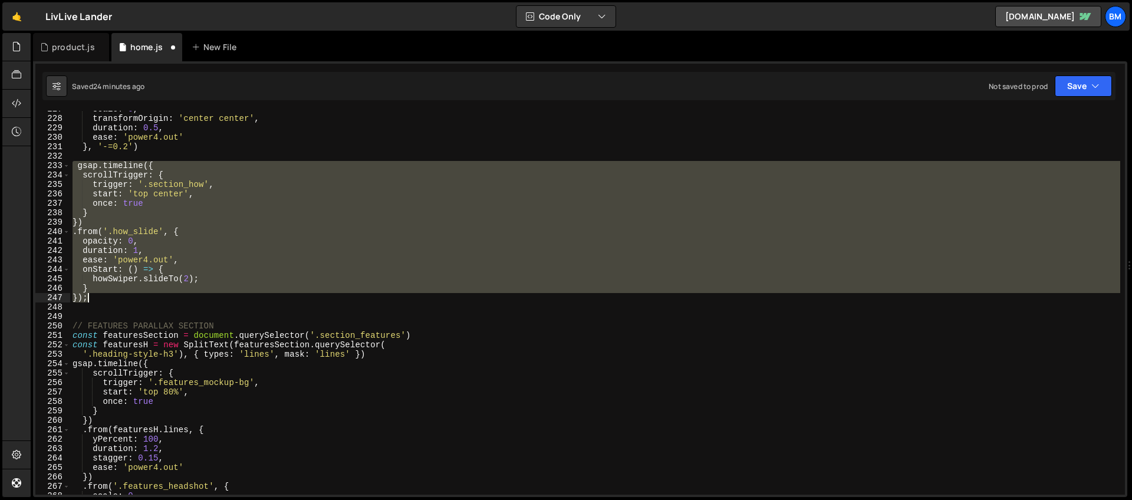
drag, startPoint x: 71, startPoint y: 163, endPoint x: 200, endPoint y: 295, distance: 184.7
click at [200, 295] on div "scale : 0 , transformOrigin : 'center center' , duration : 0.5 , ease : 'power4…" at bounding box center [595, 305] width 1050 height 403
click at [200, 295] on div "scale : 0 , transformOrigin : 'center center' , duration : 0.5 , ease : 'power4…" at bounding box center [595, 303] width 1050 height 384
type textarea "});"
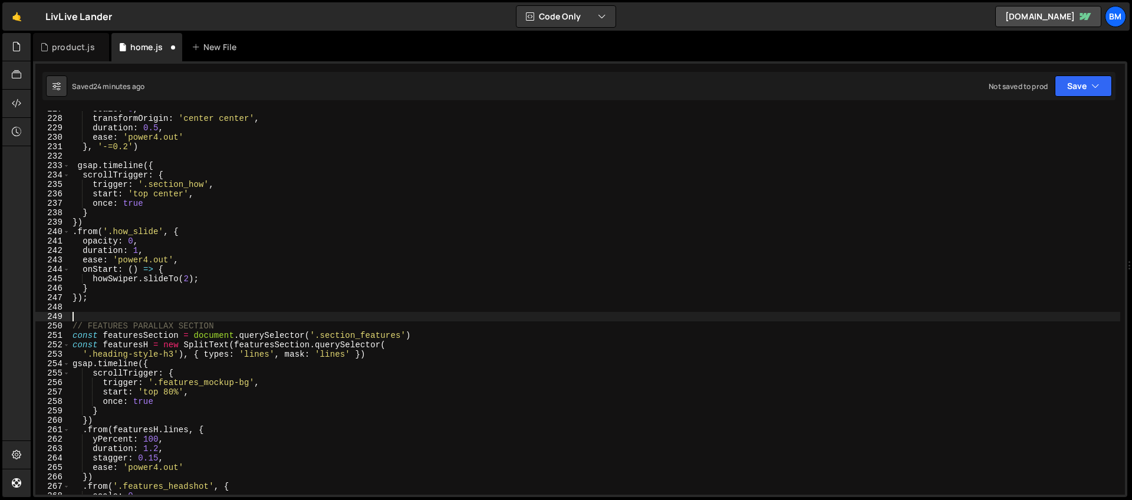
click at [153, 308] on div "scale : 0 , transformOrigin : 'center center' , duration : 0.5 , ease : 'power4…" at bounding box center [595, 305] width 1050 height 403
type textarea "});"
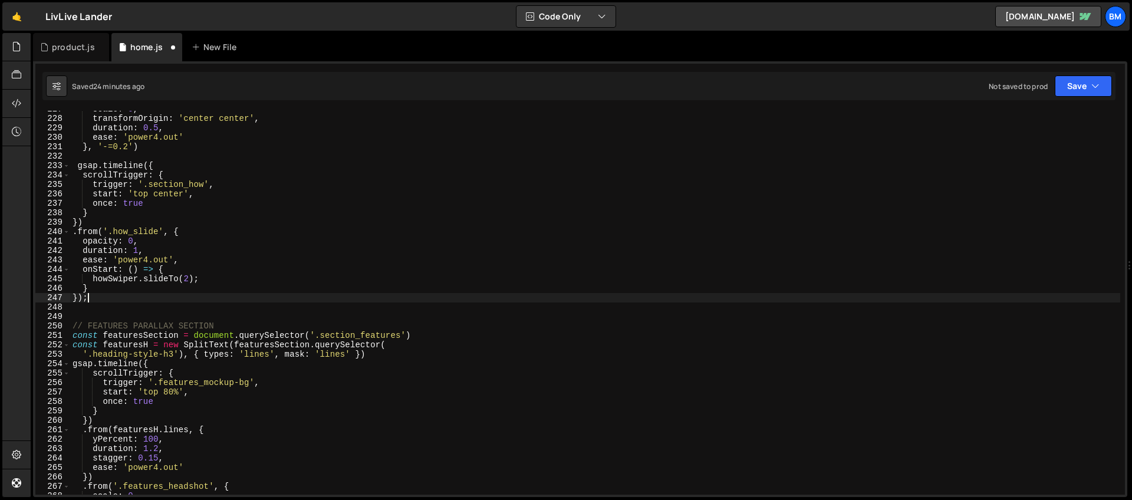
click at [94, 298] on div "scale : 0 , transformOrigin : 'center center' , duration : 0.5 , ease : 'power4…" at bounding box center [595, 305] width 1050 height 403
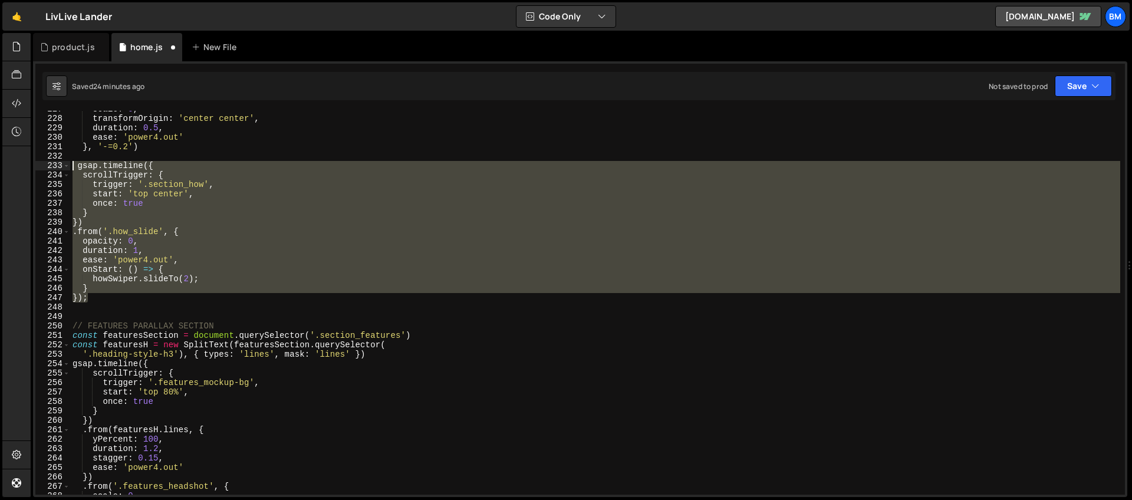
drag, startPoint x: 90, startPoint y: 299, endPoint x: 36, endPoint y: 164, distance: 144.9
click at [36, 164] on div "}); 227 228 229 230 231 232 233 234 235 236 237 238 239 240 241 242 243 244 245…" at bounding box center [579, 303] width 1089 height 384
type textarea "gsap.timeline({ scrollTrigger: {"
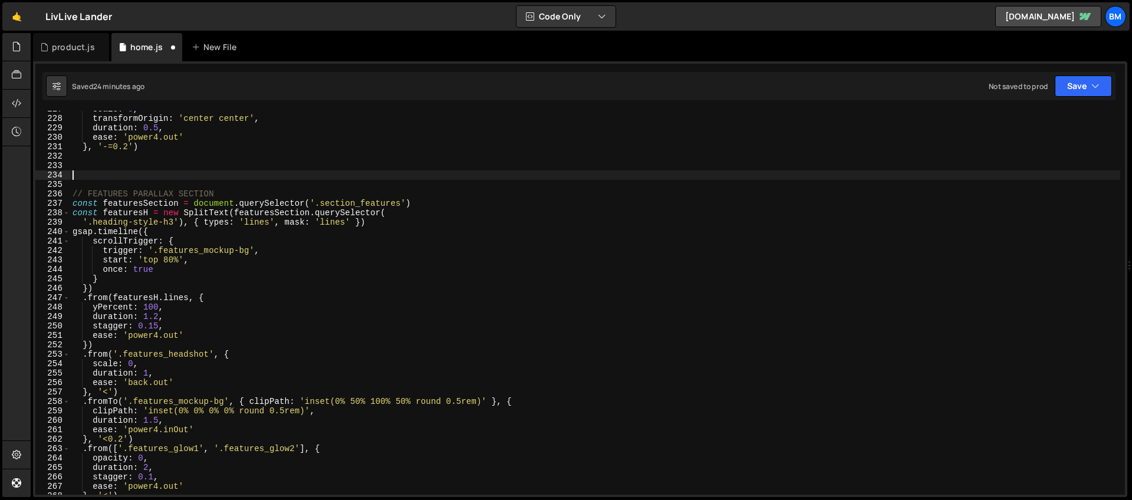
click at [120, 173] on div "scale : 0 , transformOrigin : 'center center' , duration : 0.5 , ease : 'power4…" at bounding box center [595, 305] width 1050 height 403
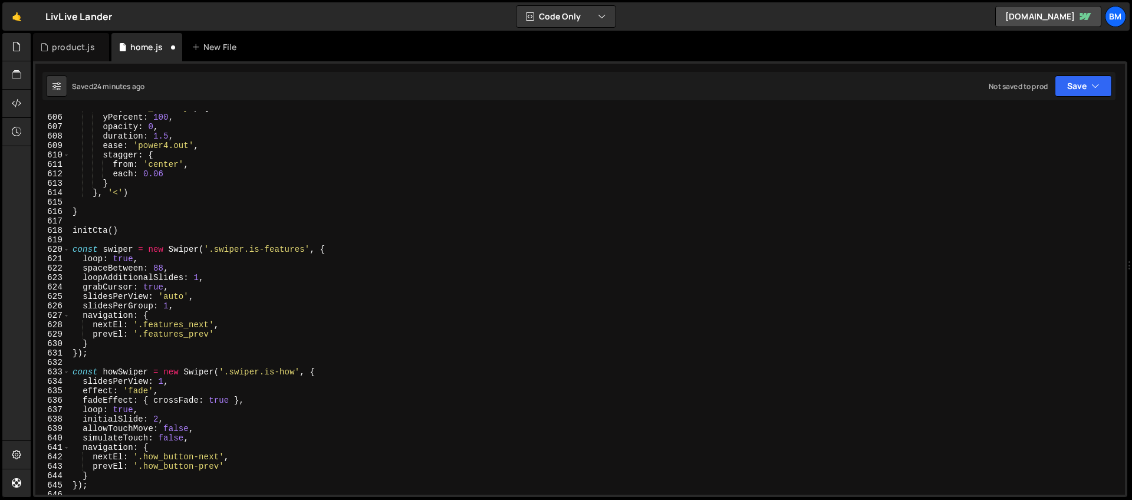
scroll to position [5758, 0]
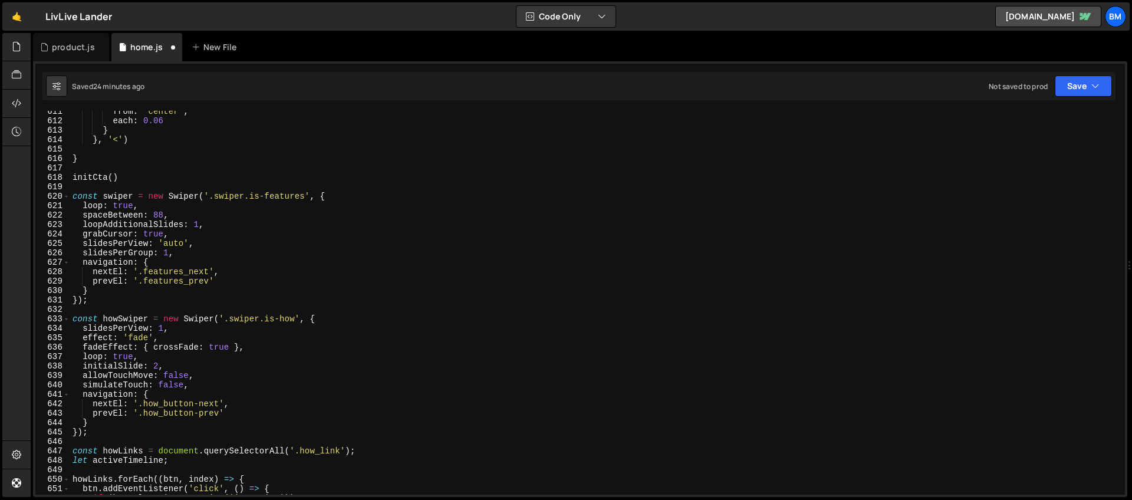
click at [344, 318] on div "from : 'center' , each : 0.06 } } , '<' ) } initCta ( ) const swiper = new Swip…" at bounding box center [595, 308] width 1050 height 403
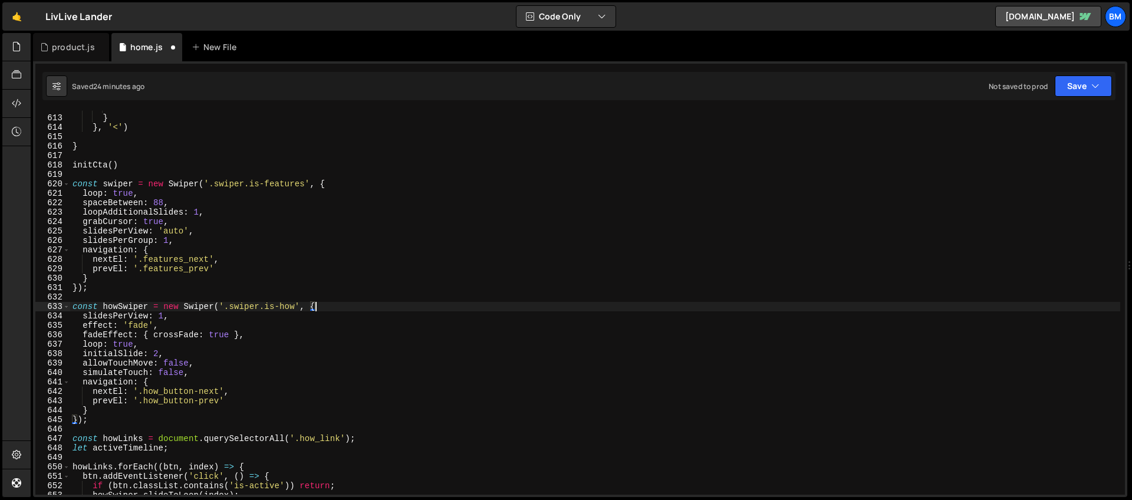
scroll to position [5794, 0]
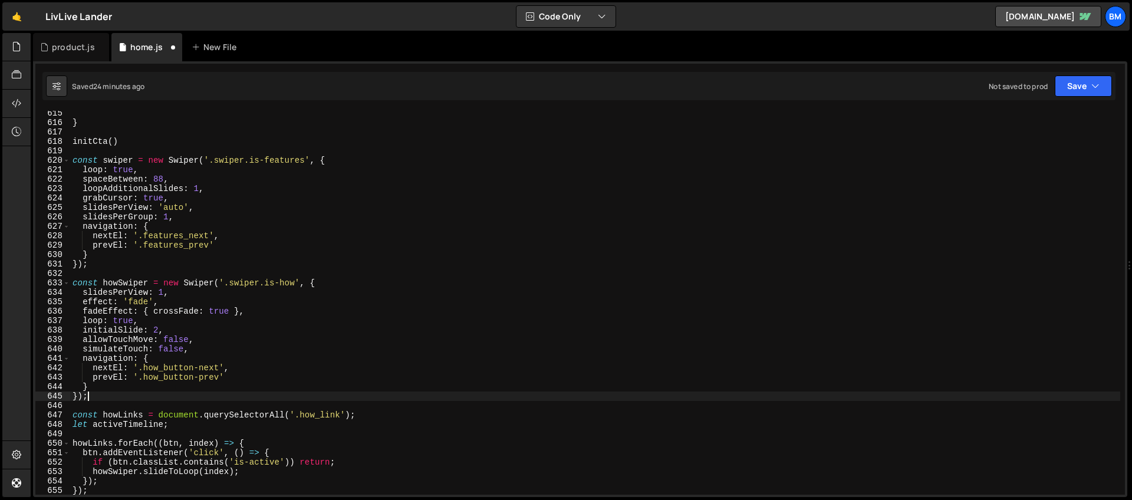
click at [106, 399] on div "} initCta ( ) const swiper = new Swiper ( '.swiper.is-features' , { loop : true…" at bounding box center [595, 309] width 1050 height 403
type textarea "});"
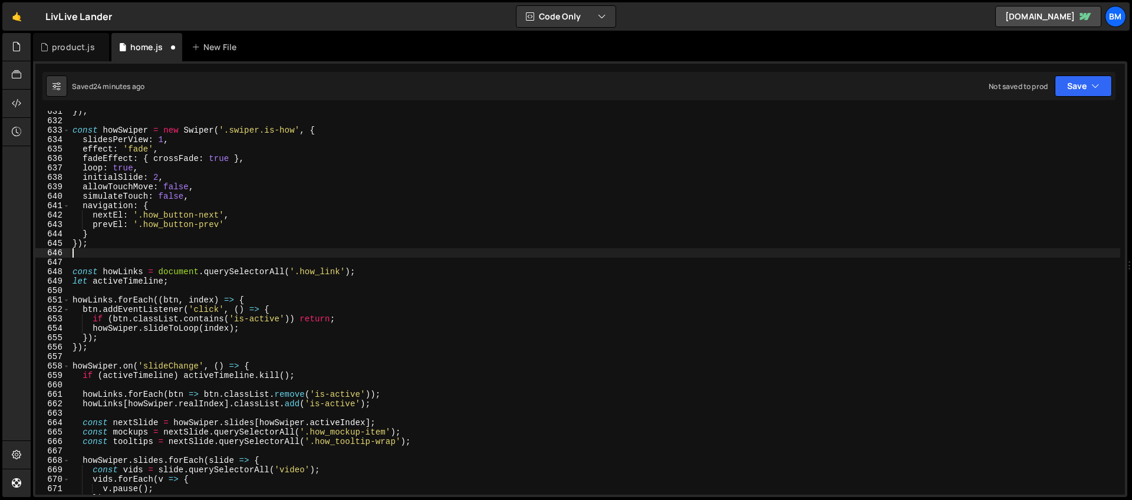
scroll to position [5947, 0]
click at [256, 365] on div "}) ; const howSwiper = new Swiper ( '.swiper.is-how' , { slidesPerView : 1 , ef…" at bounding box center [595, 308] width 1050 height 403
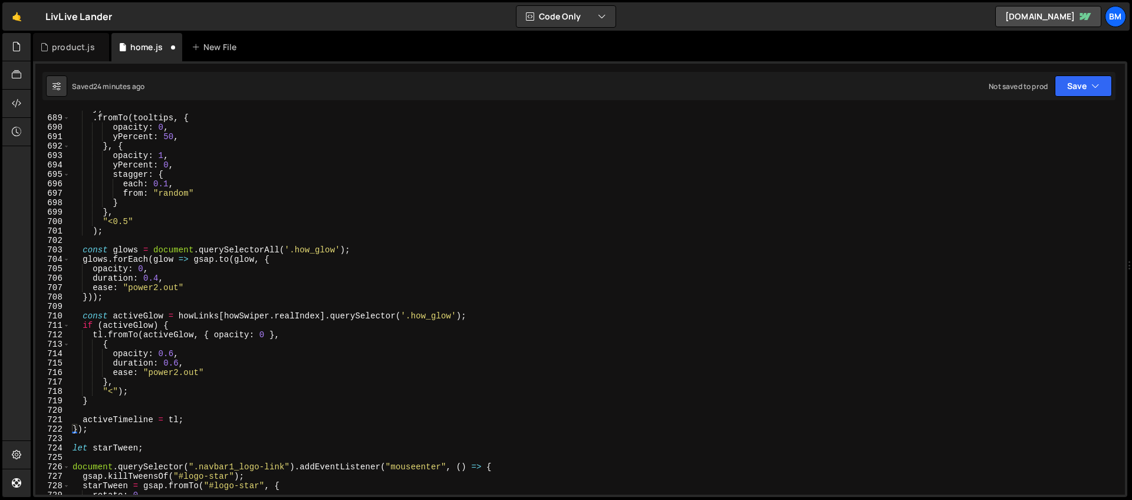
scroll to position [6498, 0]
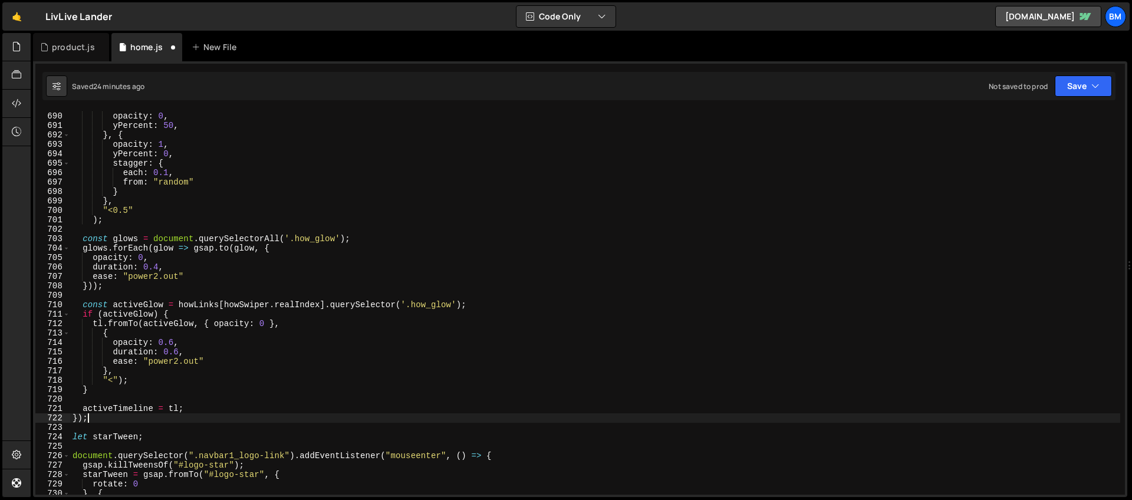
click at [98, 419] on div ". fromTo ( tooltips , { opacity : 0 , yPercent : 50 , } , { opacity : 1 , yPerc…" at bounding box center [595, 303] width 1050 height 403
type textarea "});"
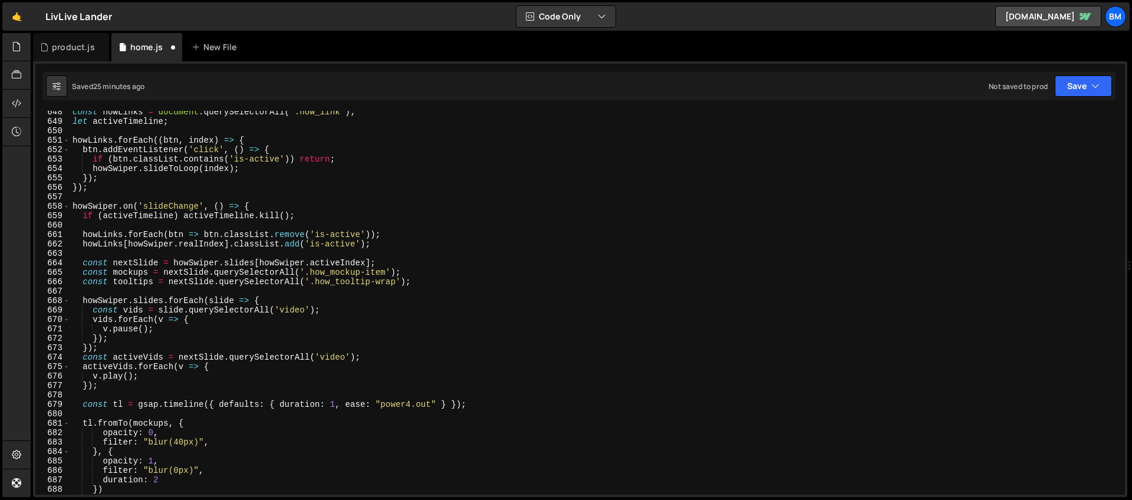
scroll to position [6106, 0]
click at [253, 144] on div "const howLinks = document . querySelectorAll ( '.how_link' ) ; let activeTimeli…" at bounding box center [595, 308] width 1050 height 403
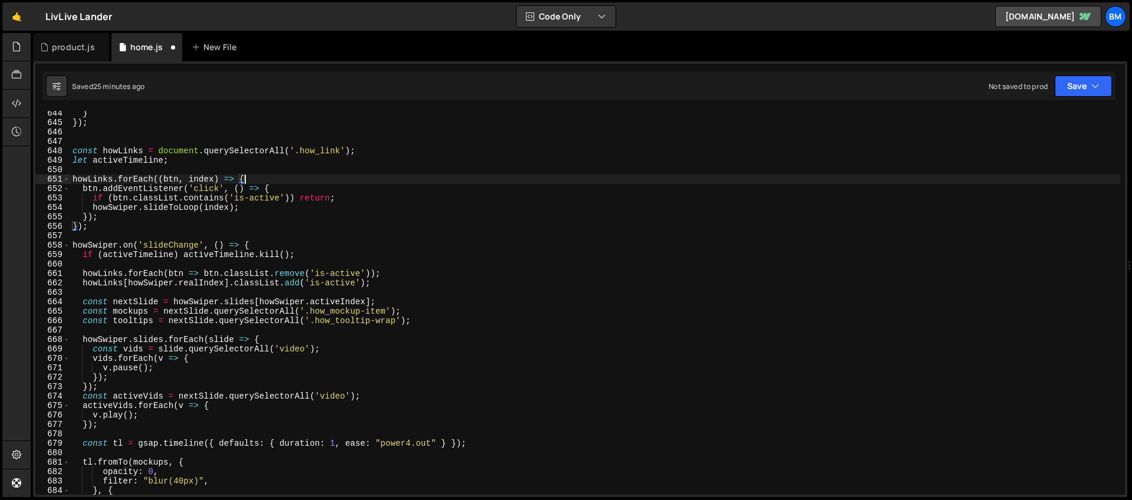
scroll to position [6068, 0]
click at [95, 231] on div "} }) ; const howLinks = document . querySelectorAll ( '.how_link' ) ; let activ…" at bounding box center [595, 309] width 1050 height 403
type textarea "});"
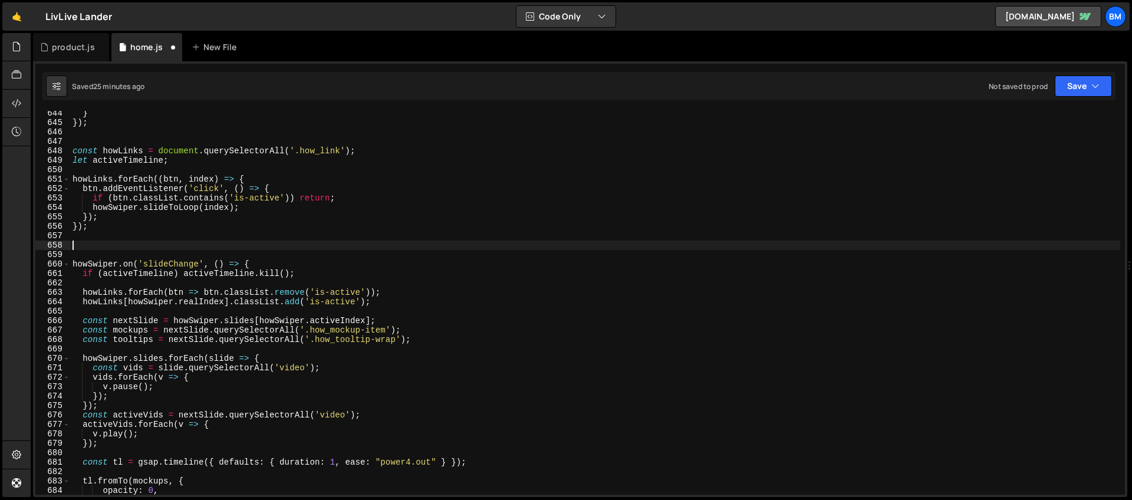
paste textarea "});"
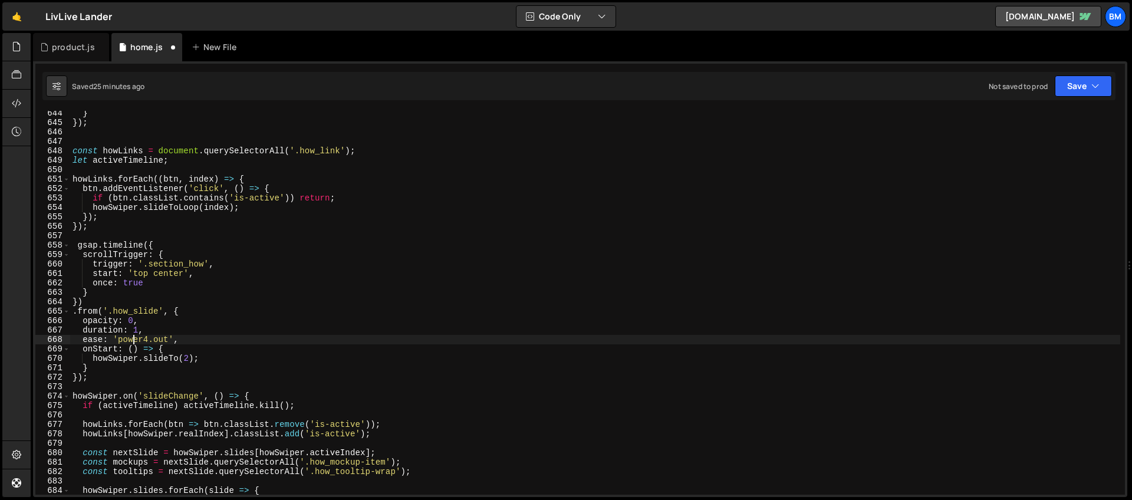
click at [133, 337] on div "} }) ; const howLinks = document . querySelectorAll ( '.how_link' ) ; let activ…" at bounding box center [595, 309] width 1050 height 403
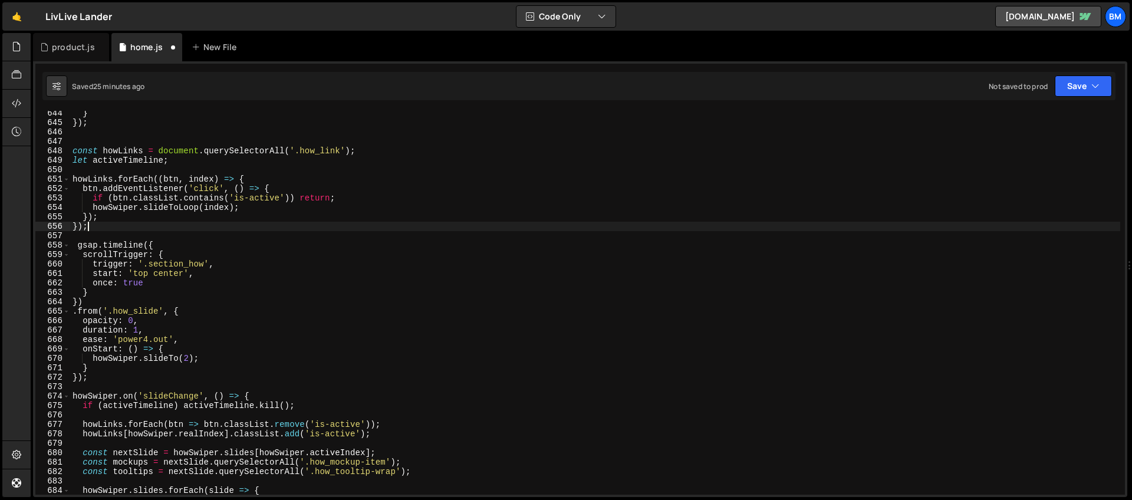
click at [116, 227] on div "} }) ; const howLinks = document . querySelectorAll ( '.how_link' ) ; let activ…" at bounding box center [595, 309] width 1050 height 403
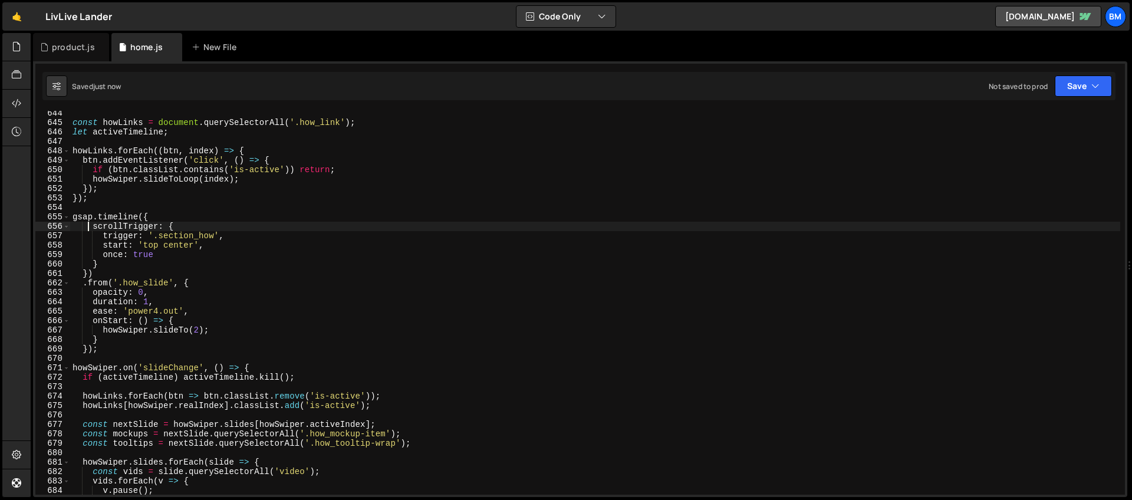
click at [190, 179] on div "const howLinks = document . querySelectorAll ( '.how_link' ) ; let activeTimeli…" at bounding box center [595, 309] width 1050 height 403
click at [154, 219] on div "const howLinks = document . querySelectorAll ( '.how_link' ) ; let activeTimeli…" at bounding box center [595, 309] width 1050 height 403
type textarea "gsap.timeline({"
click at [97, 356] on div "const howLinks = document . querySelectorAll ( '.how_link' ) ; let activeTimeli…" at bounding box center [595, 309] width 1050 height 403
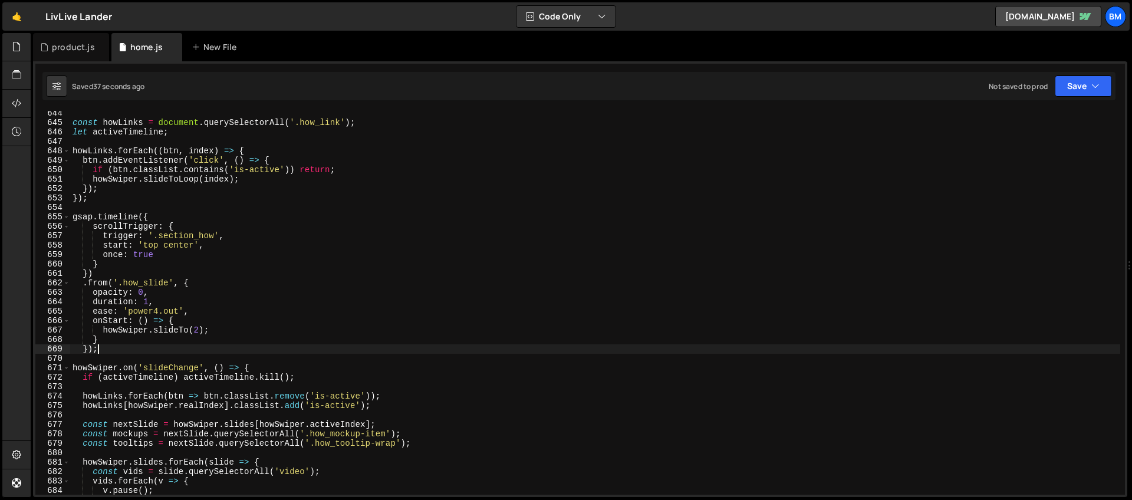
click at [101, 351] on div "const howLinks = document . querySelectorAll ( '.how_link' ) ; let activeTimeli…" at bounding box center [595, 309] width 1050 height 403
type textarea "})"
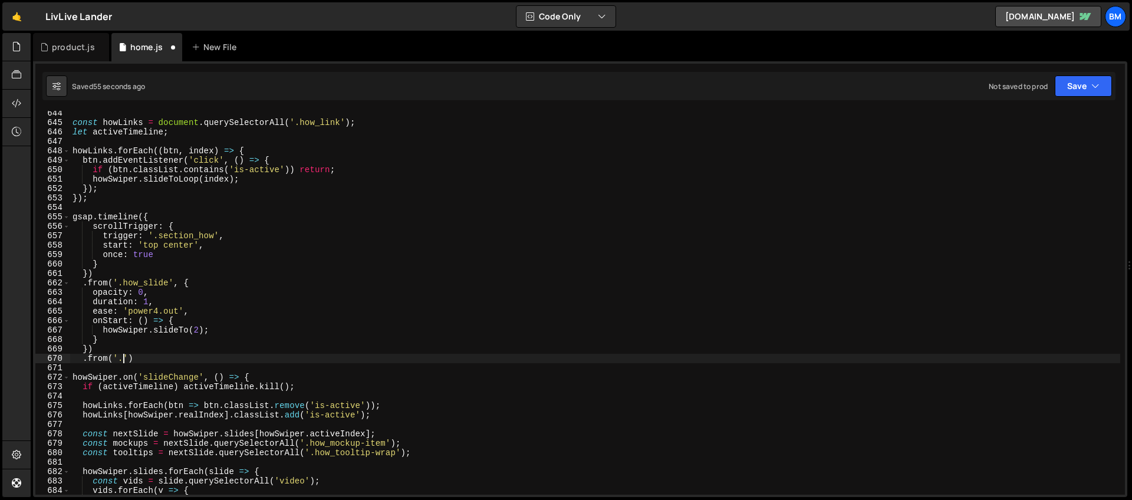
scroll to position [0, 3]
paste textarea "how_link"
type textarea ".from('.how_link', {')"
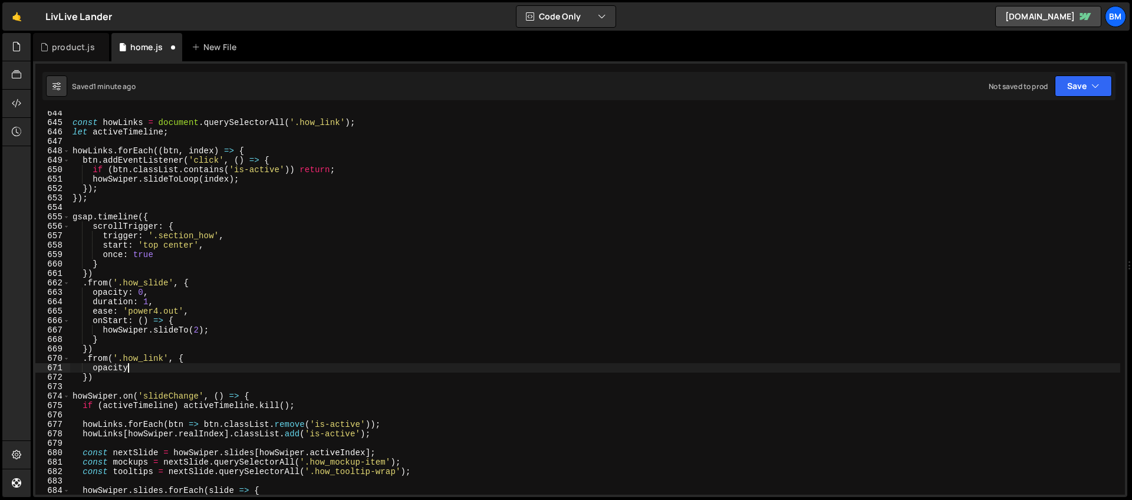
scroll to position [0, 4]
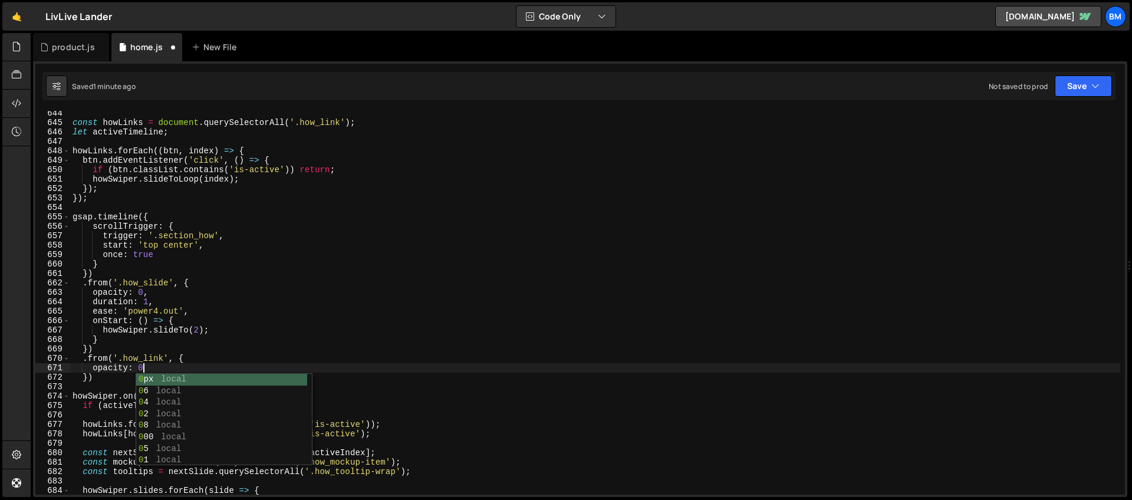
type textarea "opacity: 0,"
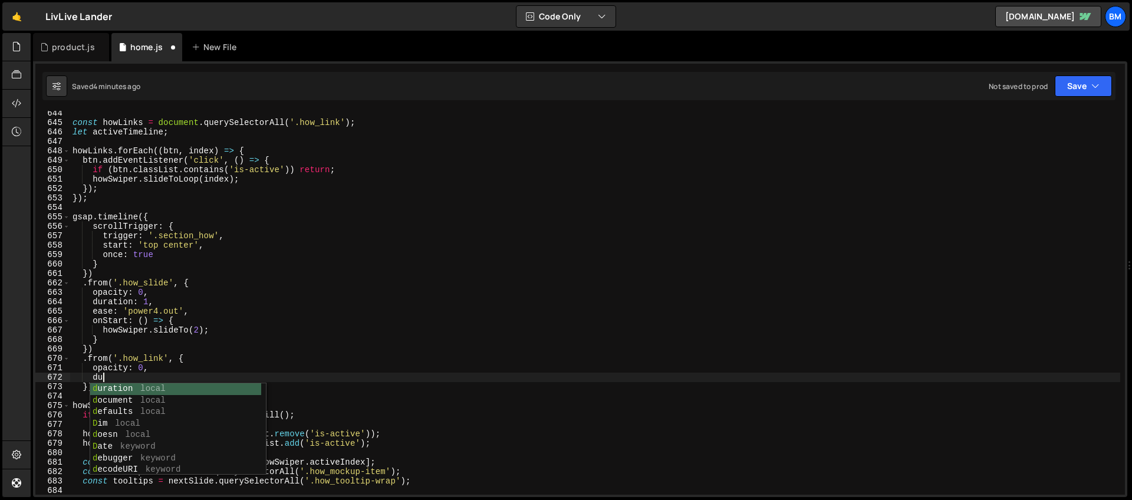
scroll to position [0, 1]
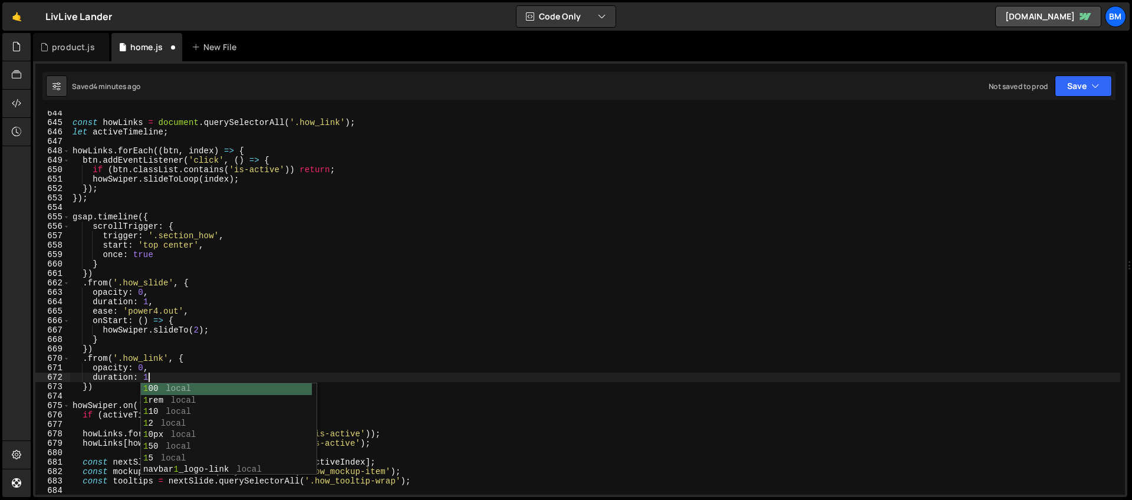
type textarea "duration: 1,"
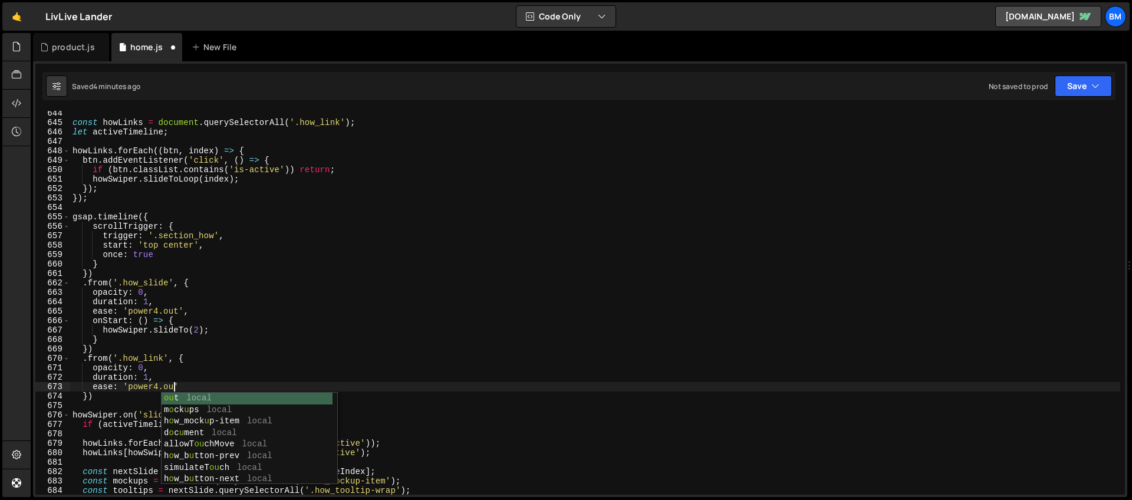
scroll to position [0, 7]
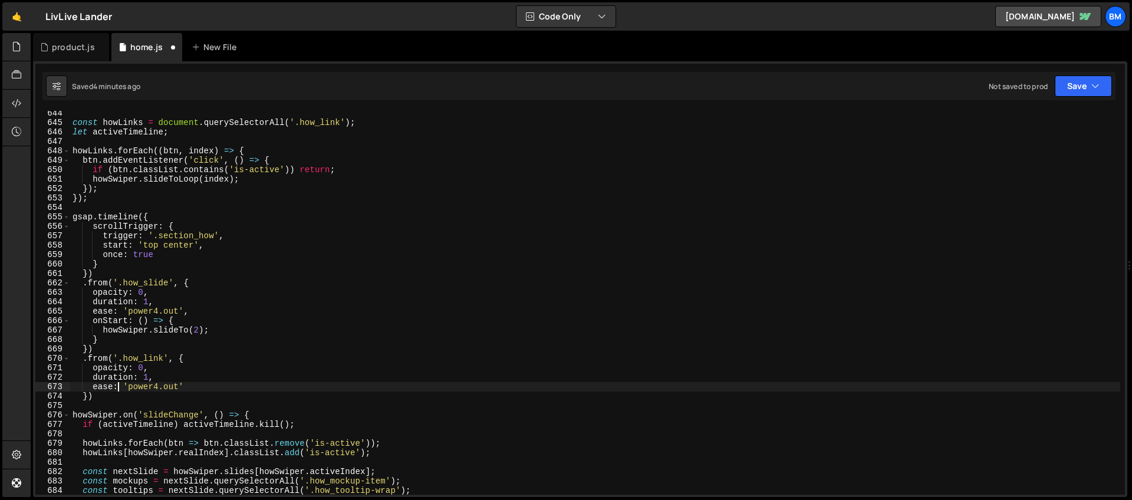
click at [120, 387] on div "const howLinks = document . querySelectorAll ( '.how_link' ) ; let activeTimeli…" at bounding box center [595, 309] width 1050 height 403
click at [87, 396] on div "const howLinks = document . querySelectorAll ( '.how_link' ) ; let activeTimeli…" at bounding box center [595, 309] width 1050 height 403
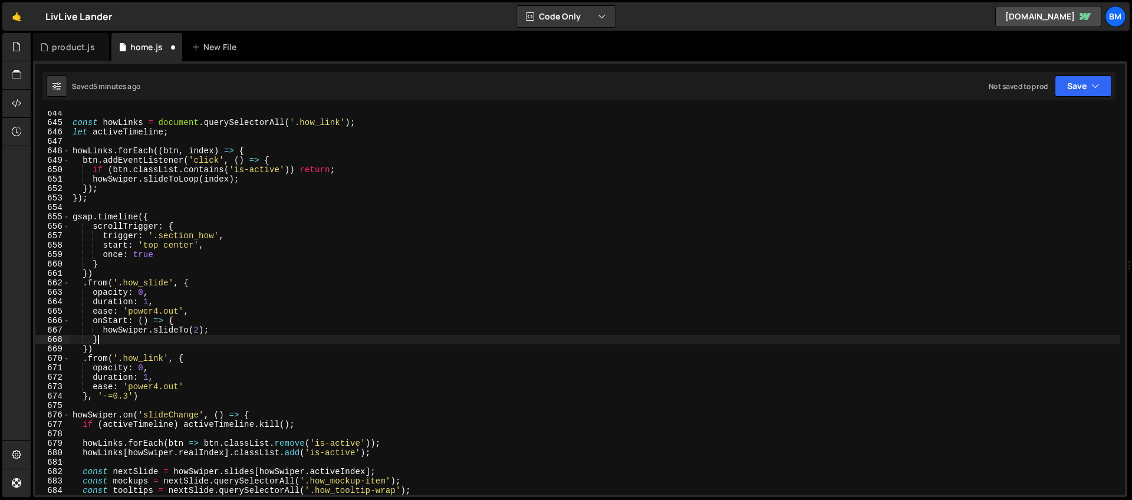
click at [100, 337] on div "const howLinks = document . querySelectorAll ( '.how_link' ) ; let activeTimeli…" at bounding box center [595, 309] width 1050 height 403
click at [161, 353] on div "const howLinks = document . querySelectorAll ( '.how_link' ) ; let activeTimeli…" at bounding box center [595, 309] width 1050 height 403
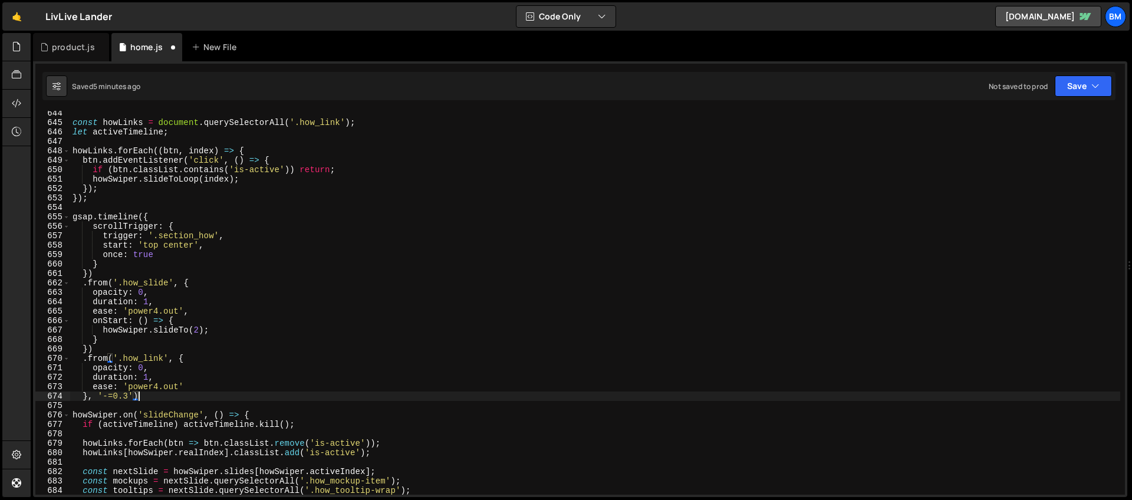
click at [183, 397] on div "const howLinks = document . querySelectorAll ( '.how_link' ) ; let activeTimeli…" at bounding box center [595, 309] width 1050 height 403
type textarea "}, '-=0.3')"
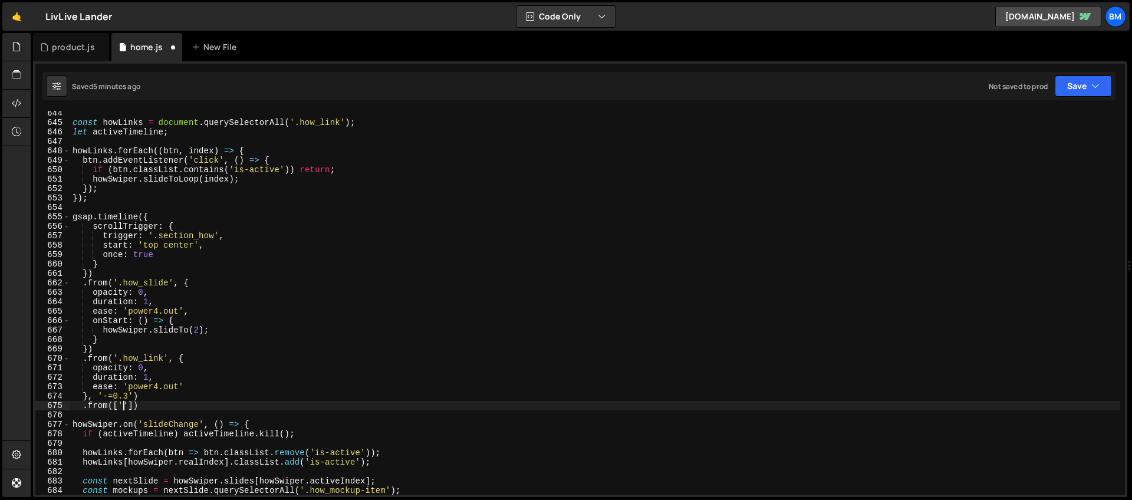
scroll to position [0, 4]
paste textarea "how_button-prev"
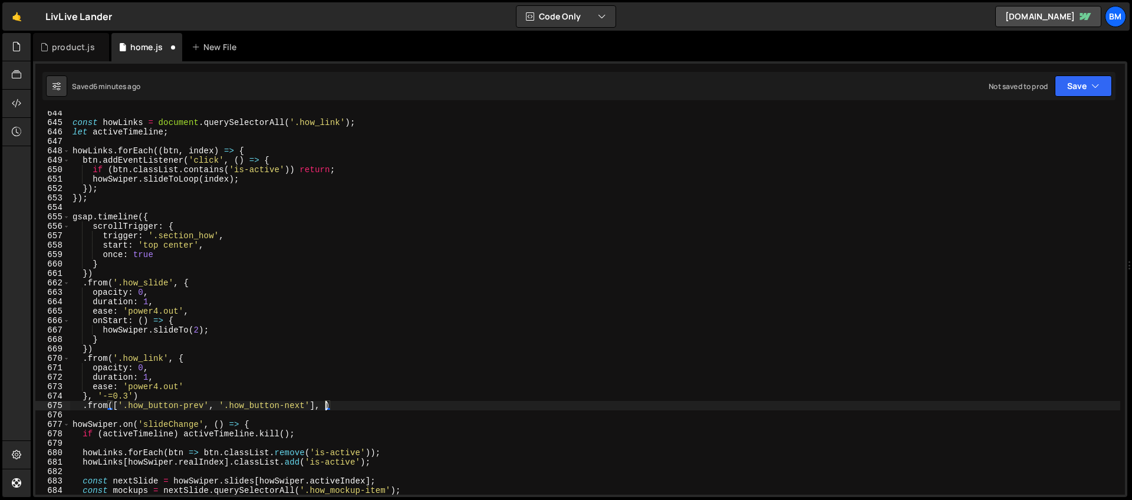
type textarea ".from(['.how_button-prev', '.how_button-next'], {)"
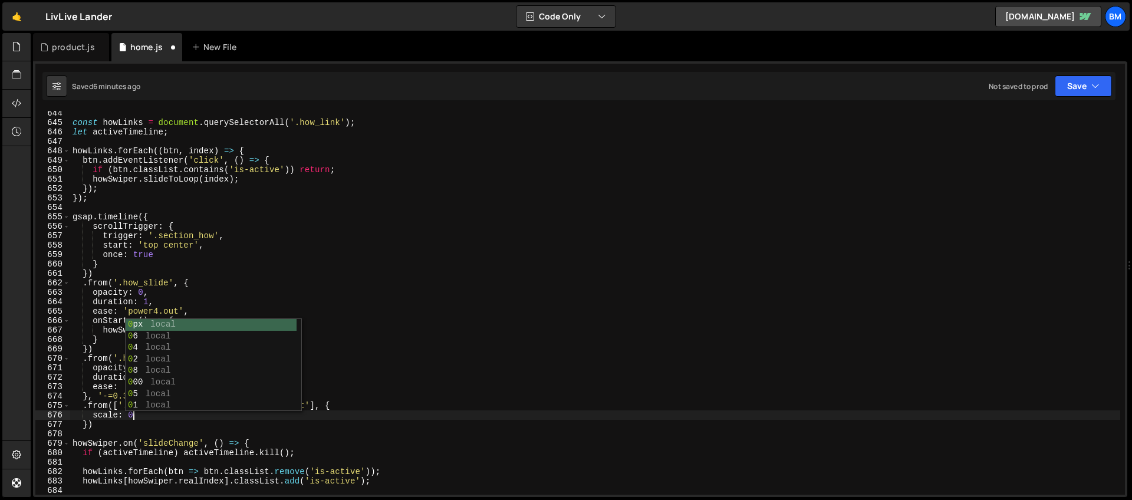
type textarea "scale: 0,"
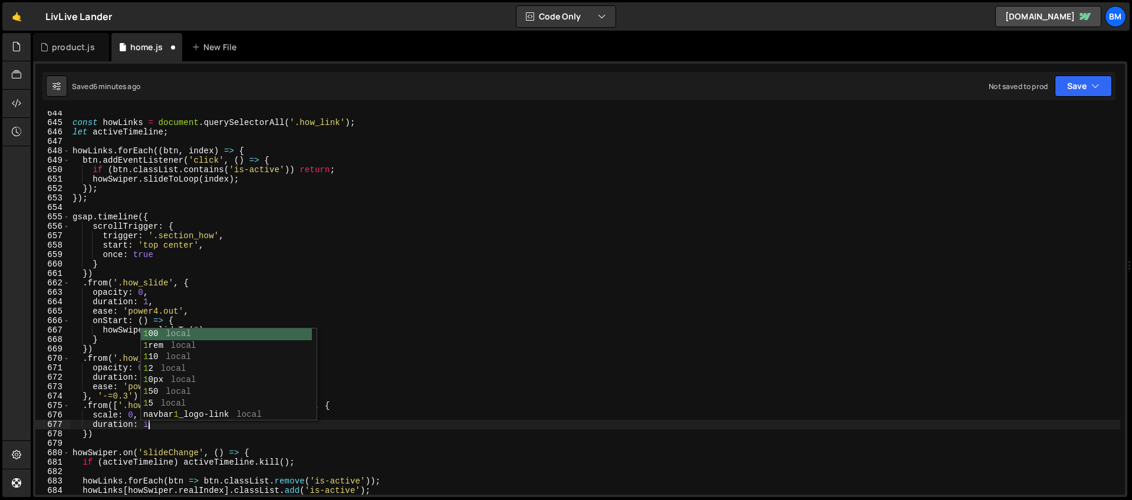
type textarea "duration: 1,"
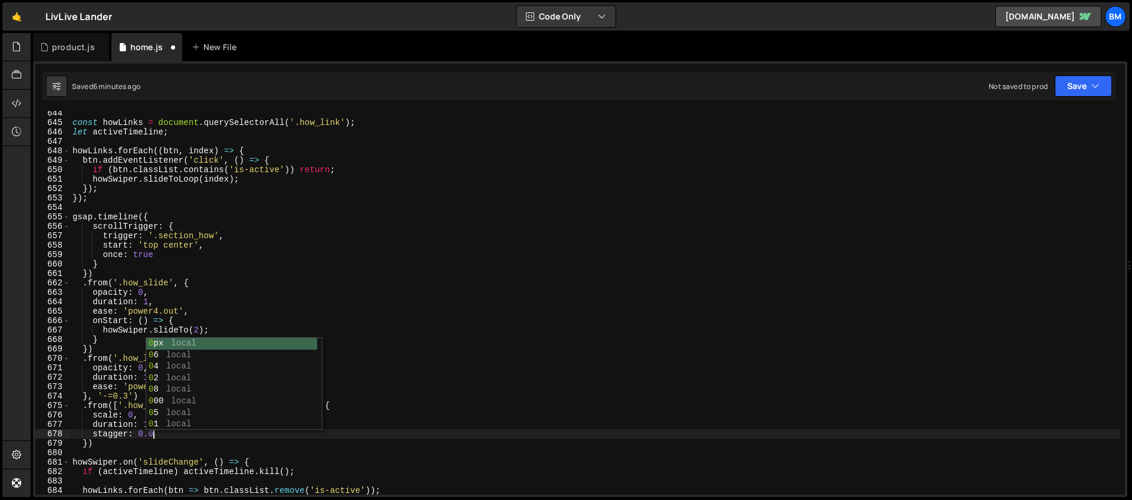
scroll to position [0, 5]
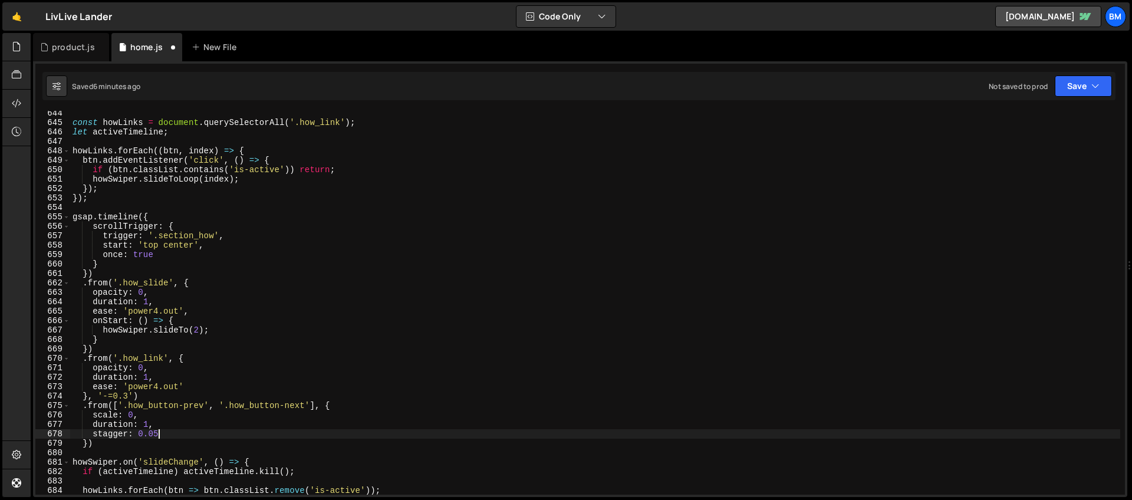
type textarea "stagger: 0.05,"
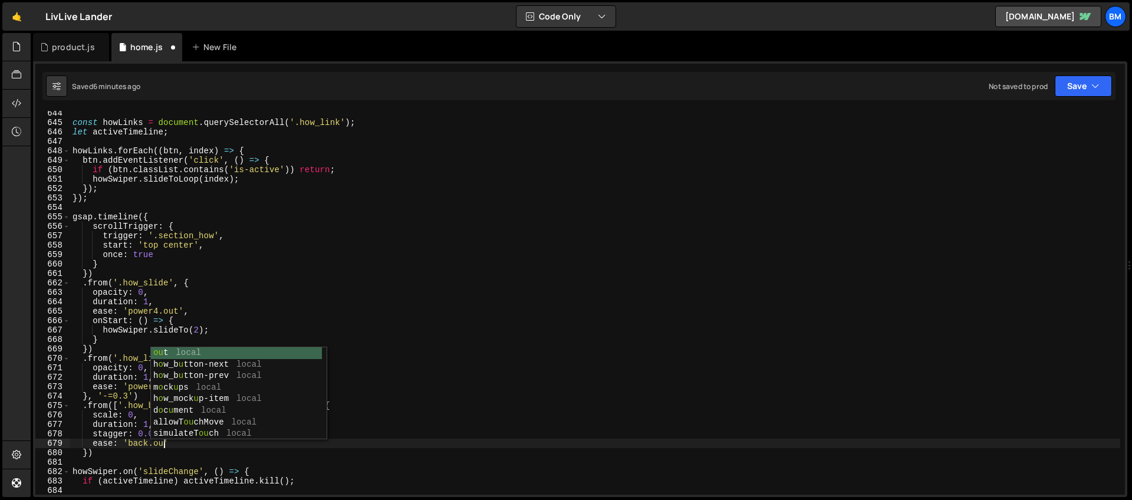
scroll to position [0, 6]
click at [105, 381] on div "const howLinks = document . querySelectorAll ( '.how_link' ) ; let activeTimeli…" at bounding box center [595, 309] width 1050 height 403
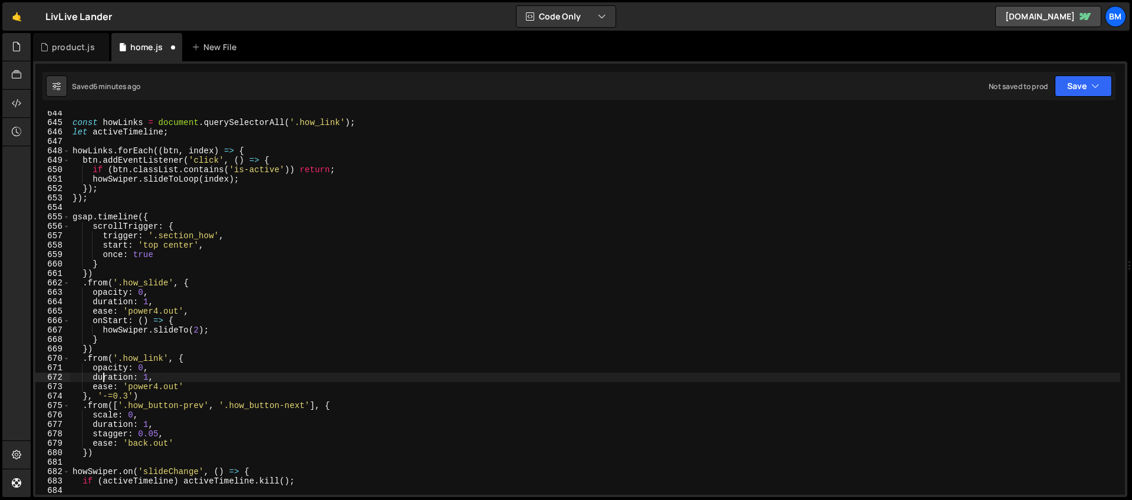
click at [168, 384] on div "const howLinks = document . querySelectorAll ( '.how_link' ) ; let activeTimeli…" at bounding box center [595, 309] width 1050 height 403
click at [161, 378] on div "const howLinks = document . querySelectorAll ( '.how_link' ) ; let activeTimeli…" at bounding box center [595, 309] width 1050 height 403
type textarea "duration: 1,"
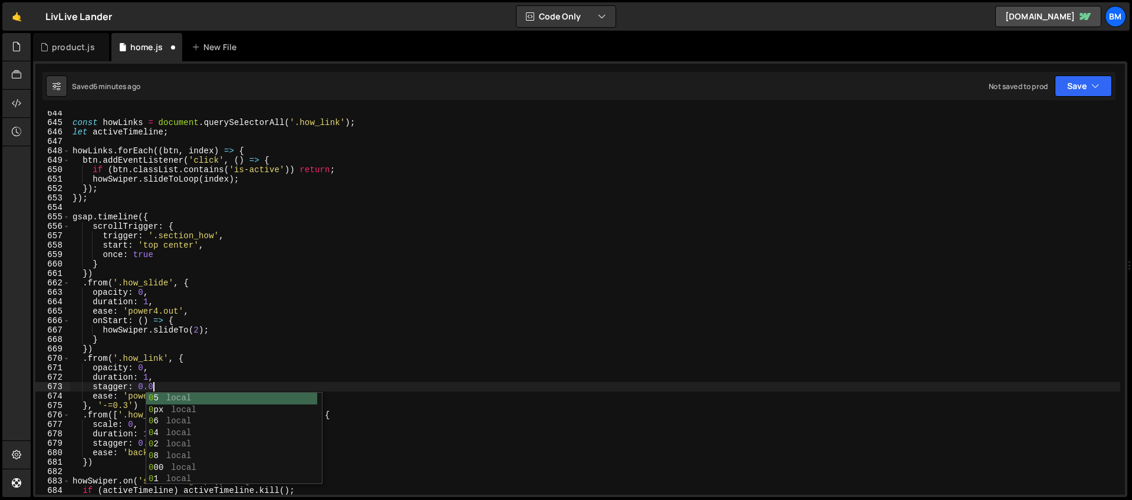
scroll to position [0, 5]
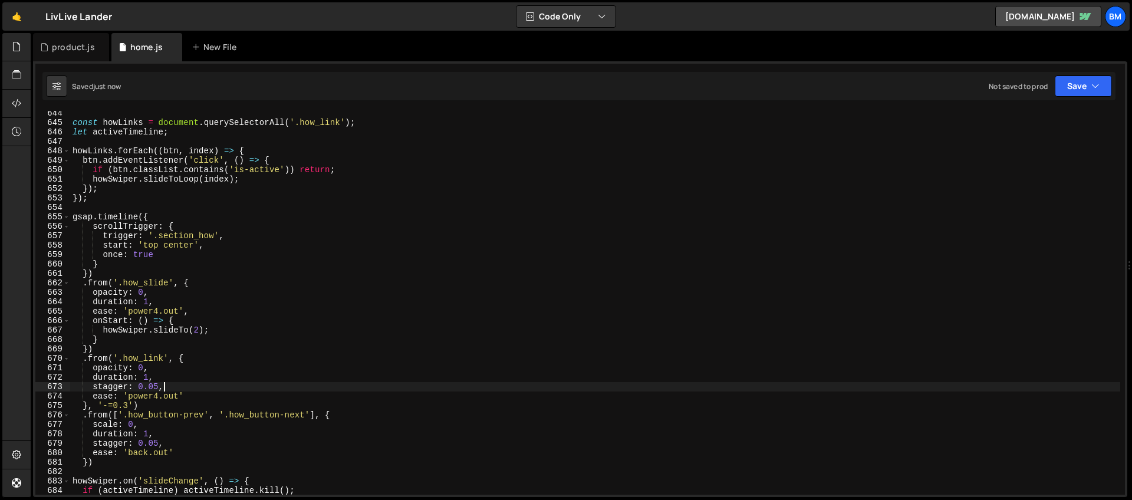
click at [88, 463] on div "const howLinks = document . querySelectorAll ( '.how_link' ) ; let activeTimeli…" at bounding box center [595, 309] width 1050 height 403
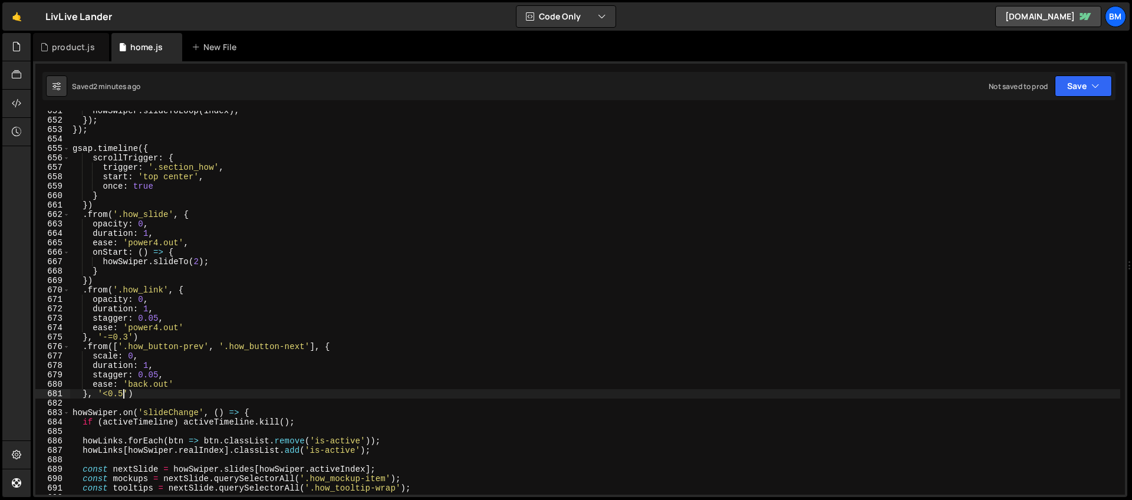
scroll to position [6188, 0]
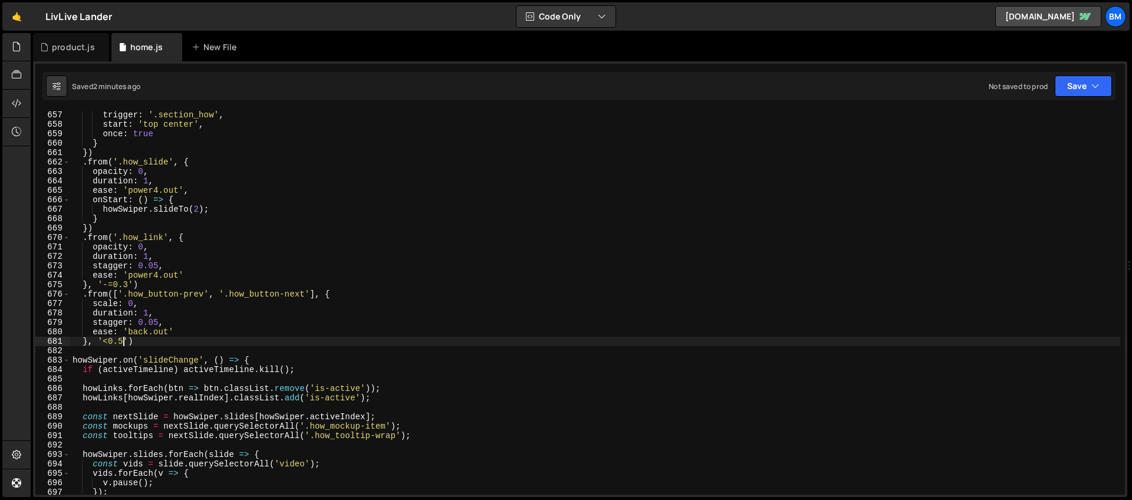
click at [222, 304] on div "trigger : '.section_how' , start : 'top center' , once : true } }) . from ( '.h…" at bounding box center [595, 311] width 1050 height 403
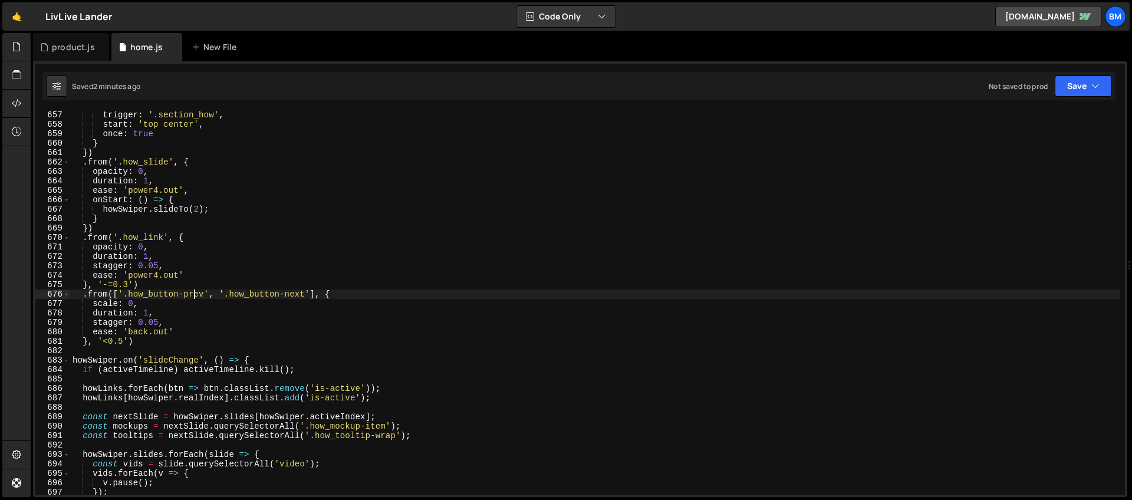
click at [193, 292] on div "trigger : '.section_how' , start : 'top center' , once : true } }) . from ( '.h…" at bounding box center [595, 311] width 1050 height 403
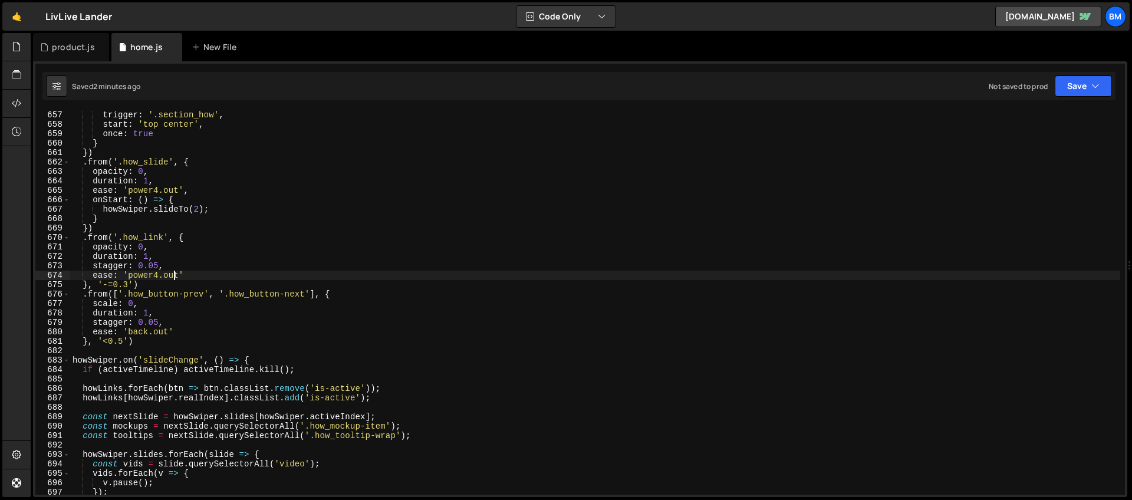
click at [174, 279] on div "trigger : '.section_how' , start : 'top center' , once : true } }) . from ( '.h…" at bounding box center [595, 311] width 1050 height 403
click at [206, 282] on div "trigger : '.section_how' , start : 'top center' , once : true } }) . from ( '.h…" at bounding box center [595, 311] width 1050 height 403
click at [213, 306] on div "trigger : '.section_how' , start : 'top center' , once : true } }) . from ( '.h…" at bounding box center [595, 311] width 1050 height 403
click at [195, 329] on div "trigger : '.section_how' , start : 'top center' , once : true } }) . from ( '.h…" at bounding box center [595, 311] width 1050 height 403
click at [110, 248] on div "trigger : '.section_how' , start : 'top center' , once : true } }) . from ( '.h…" at bounding box center [595, 311] width 1050 height 403
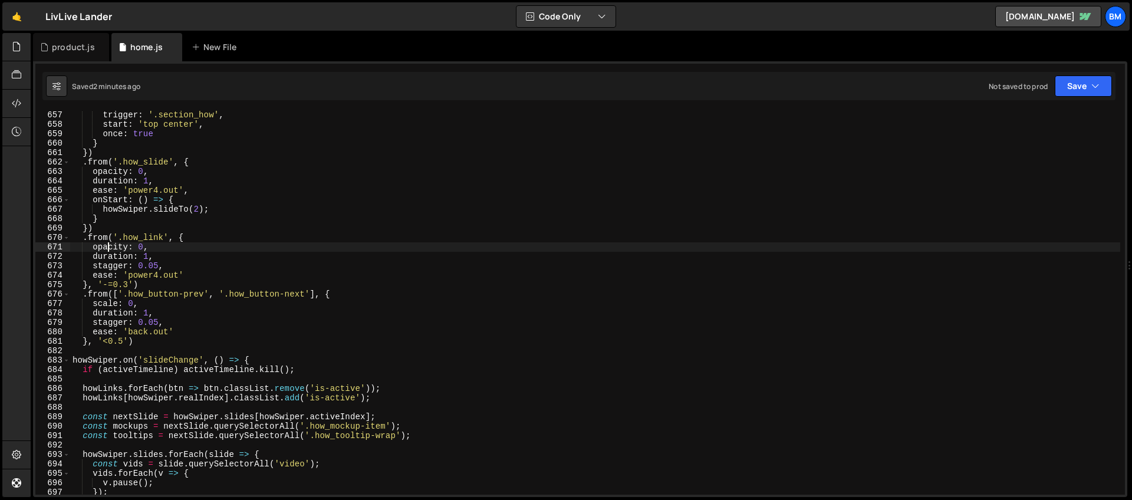
click at [110, 248] on div "trigger : '.section_how' , start : 'top center' , once : true } }) . from ( '.h…" at bounding box center [595, 311] width 1050 height 403
click at [163, 236] on div "trigger : '.section_how' , start : 'top center' , once : true } }) . from ( '.h…" at bounding box center [595, 311] width 1050 height 403
type textarea ".from('.how_link', {"
